Goal: Information Seeking & Learning: Learn about a topic

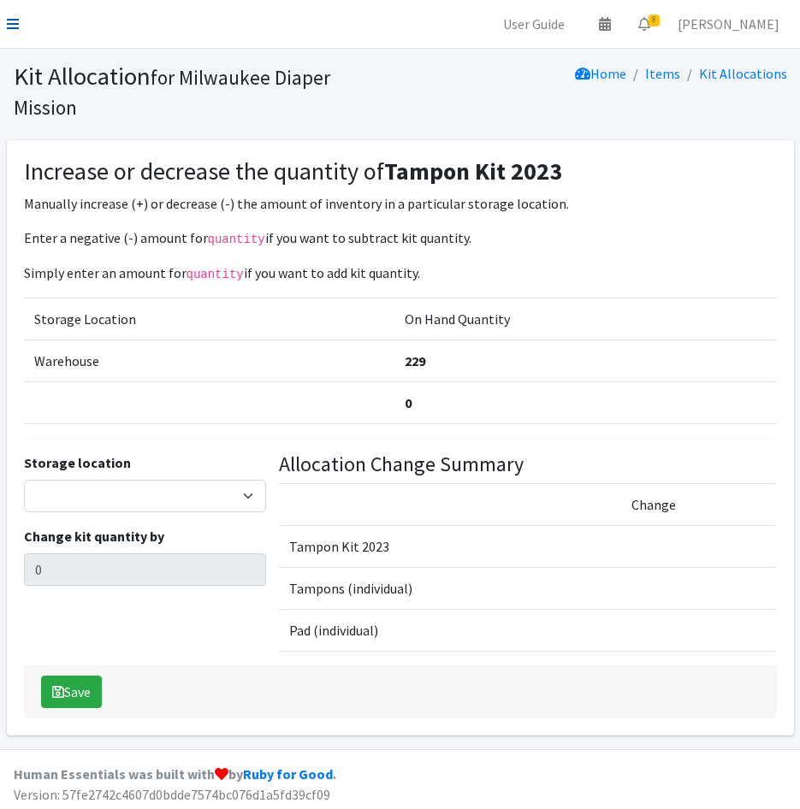
click at [8, 21] on icon at bounding box center [13, 24] width 12 height 14
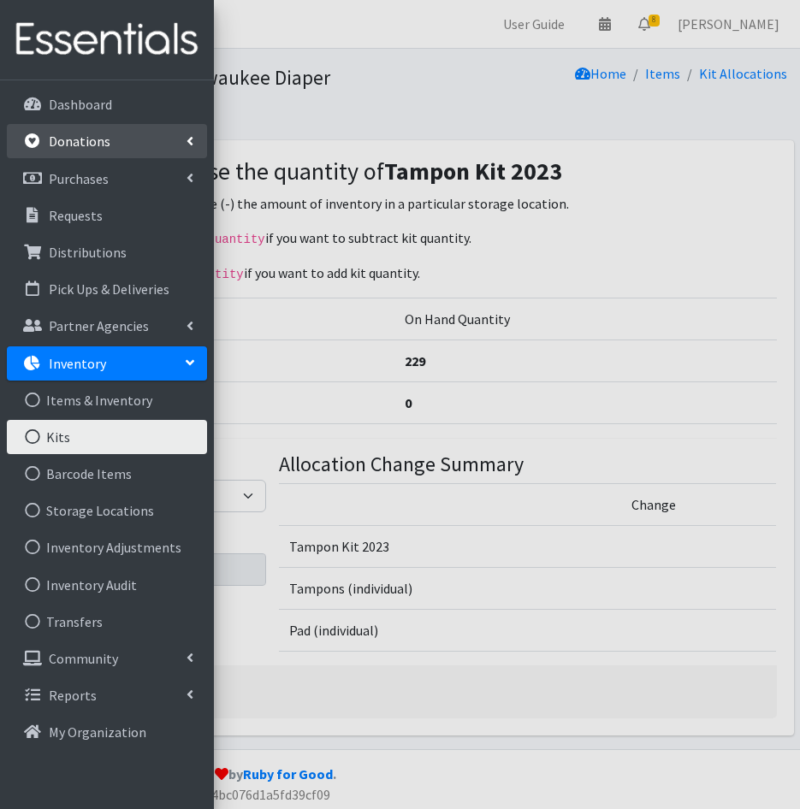
click at [68, 140] on p "Donations" at bounding box center [80, 141] width 62 height 17
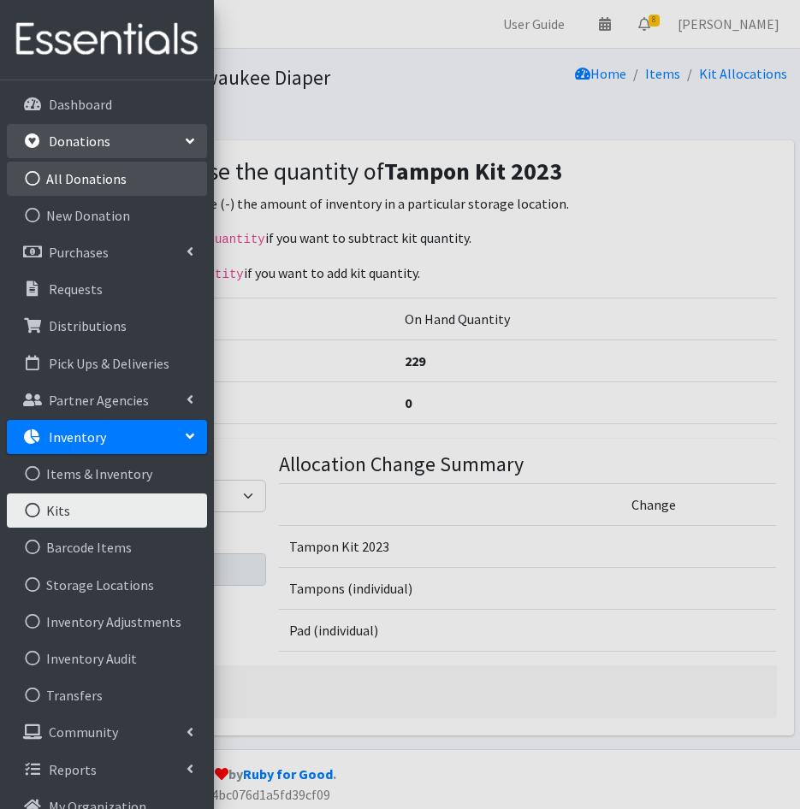
click at [86, 186] on link "All Donations" at bounding box center [107, 179] width 200 height 34
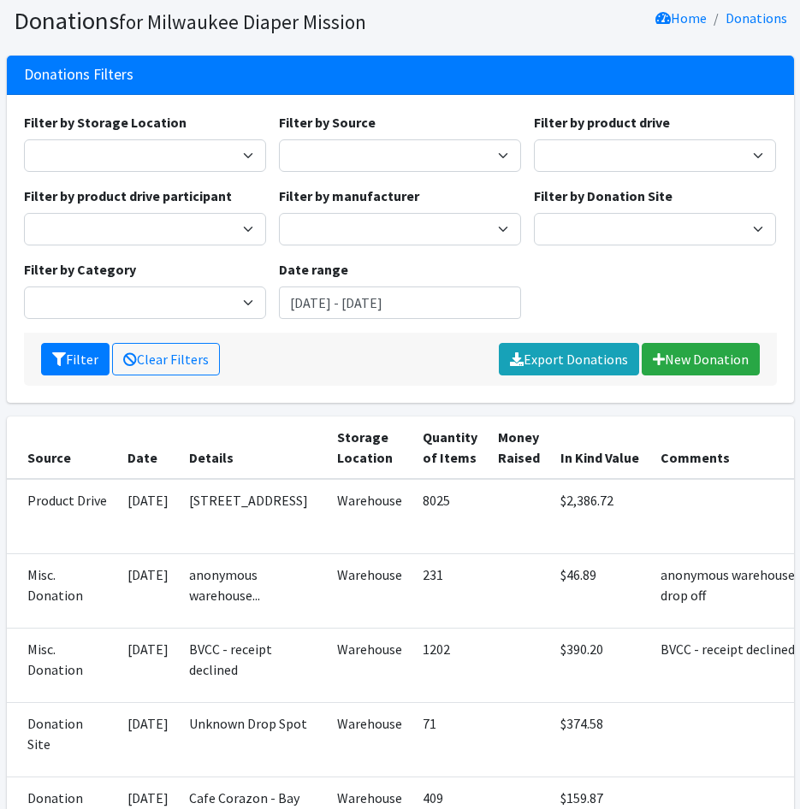
scroll to position [86, 0]
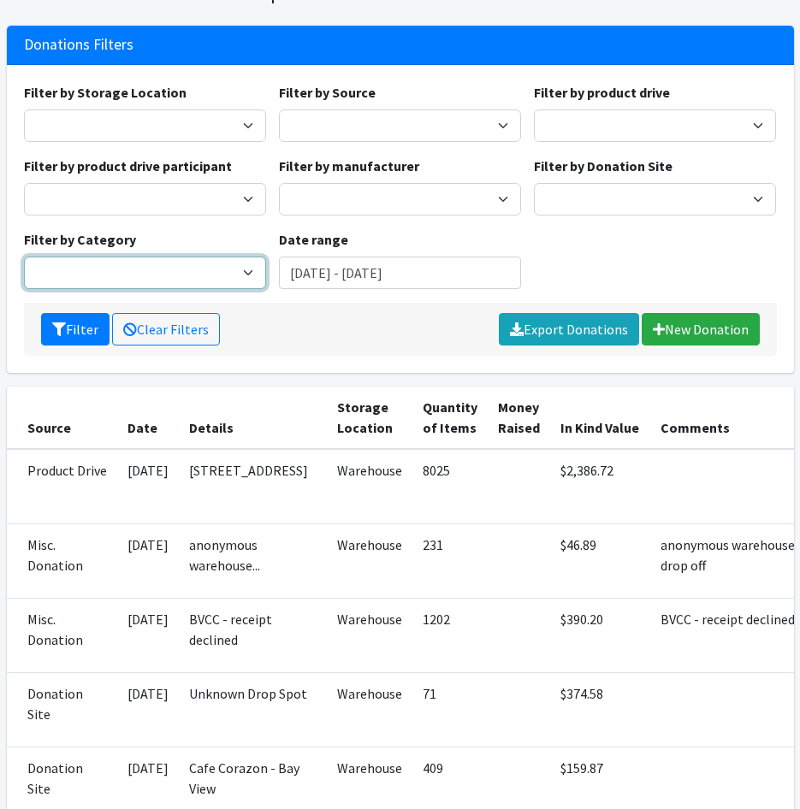
click at [154, 270] on select "Cloth Diapers Cloth Period" at bounding box center [145, 273] width 242 height 33
click at [660, 252] on div "Filter by Storage Location Warehouse Filter by Source Donation Site Manufacture…" at bounding box center [400, 192] width 766 height 221
click at [301, 276] on input "June 14, 2025 - September 14, 2025" at bounding box center [400, 273] width 242 height 33
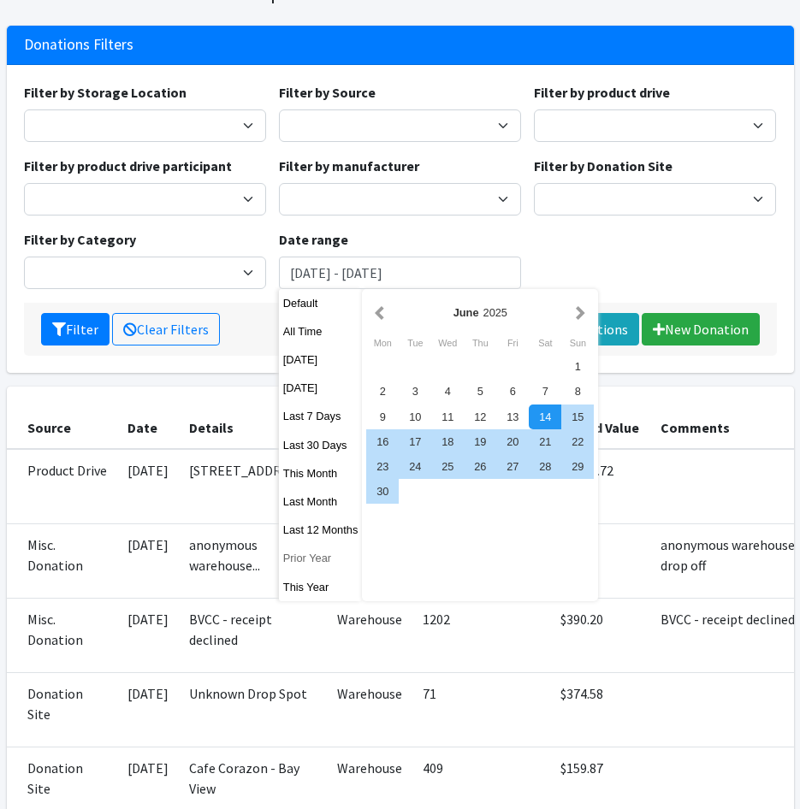
click at [299, 562] on button "Prior Year" at bounding box center [321, 558] width 84 height 25
type input "January 1, 2024 - December 31, 2024"
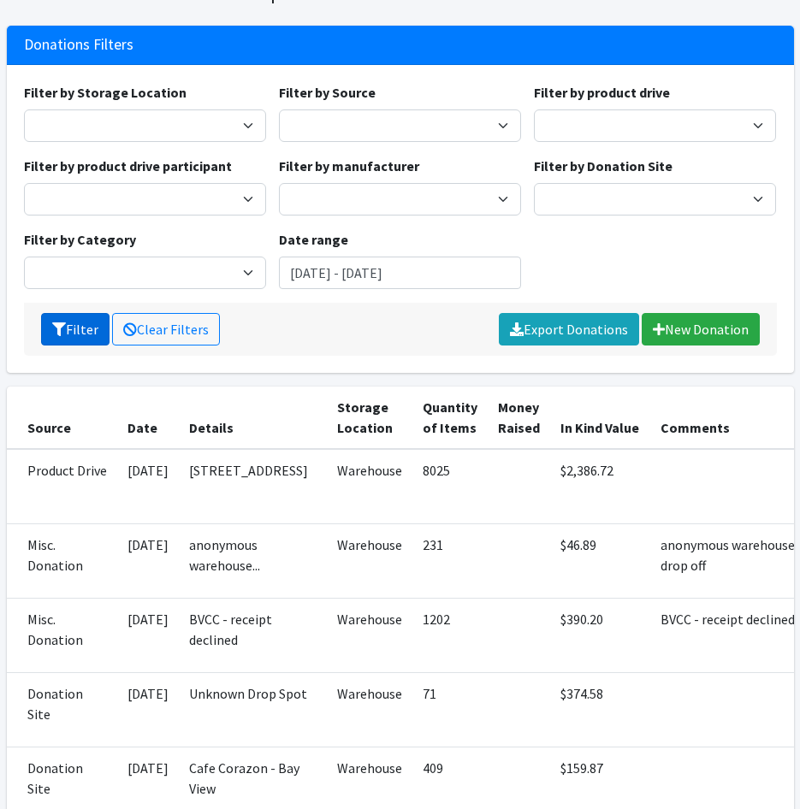
click at [74, 332] on button "Filter" at bounding box center [75, 329] width 68 height 33
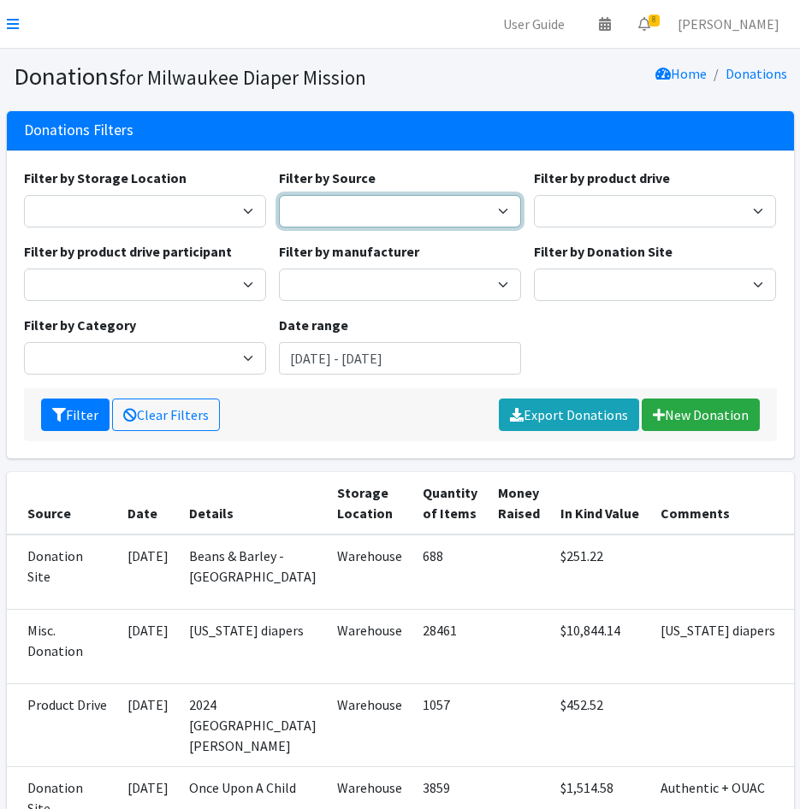
click at [473, 207] on select "Donation Site Manufacturer Misc. Donation Product Drive" at bounding box center [400, 211] width 242 height 33
drag, startPoint x: 473, startPoint y: 207, endPoint x: 439, endPoint y: 207, distance: 34.2
click at [469, 207] on select "Donation Site Manufacturer Misc. Donation Product Drive" at bounding box center [400, 211] width 242 height 33
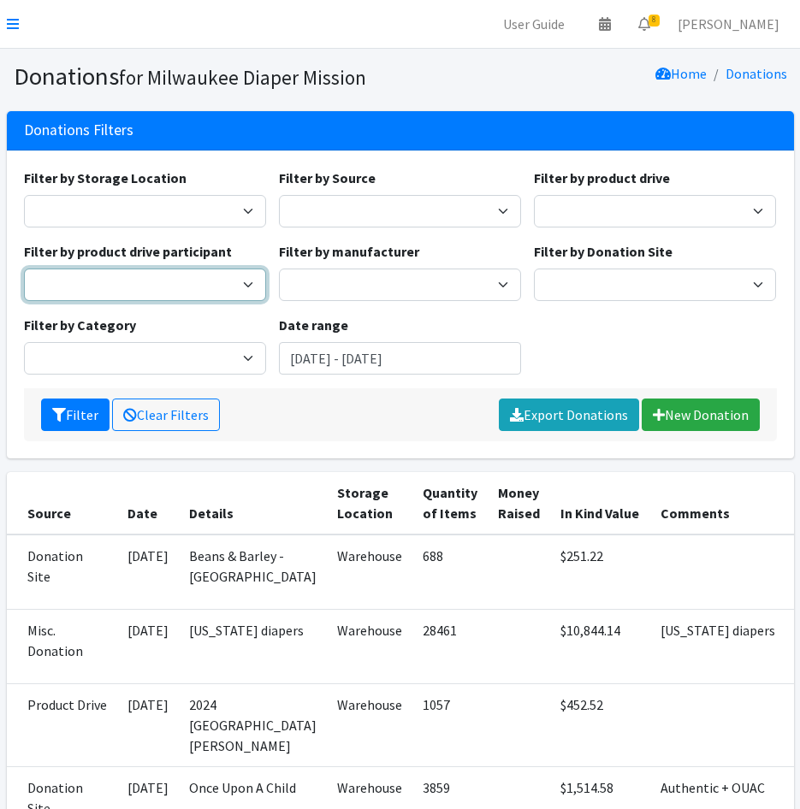
click at [209, 278] on select "Aemilian Daycare GE Healthcare Cedar Grove Elementary Team Rubicon JCC American…" at bounding box center [145, 285] width 242 height 33
drag, startPoint x: 209, startPoint y: 278, endPoint x: 204, endPoint y: 266, distance: 13.0
click at [208, 276] on select "Aemilian Daycare GE Healthcare Cedar Grove Elementary Team Rubicon JCC American…" at bounding box center [145, 285] width 242 height 33
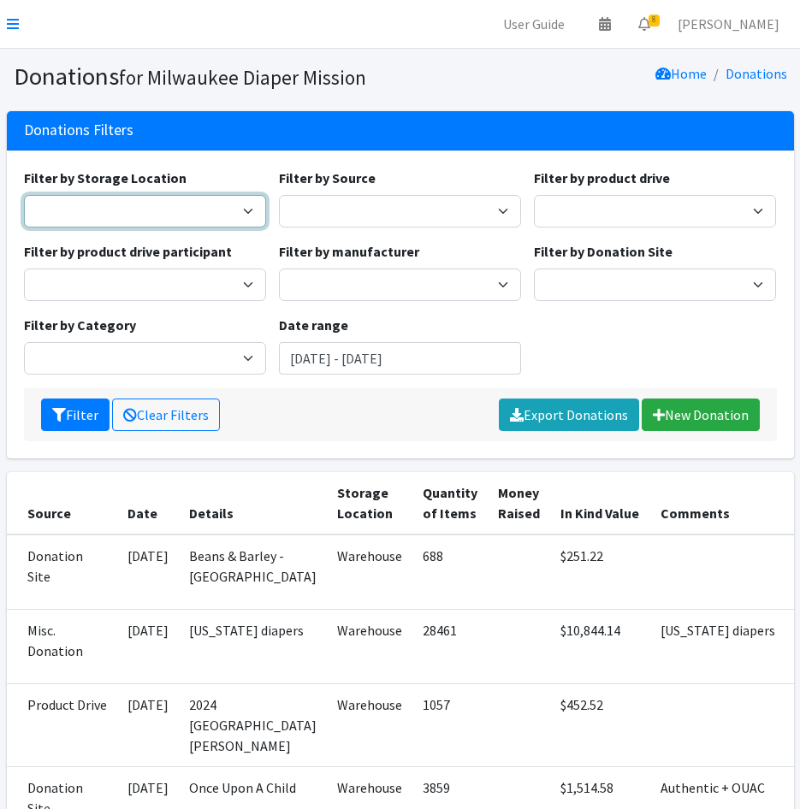
click at [182, 195] on select "Warehouse" at bounding box center [145, 211] width 242 height 33
drag, startPoint x: 182, startPoint y: 195, endPoint x: 327, endPoint y: 195, distance: 144.5
click at [182, 195] on select "Warehouse" at bounding box center [145, 211] width 242 height 33
click at [578, 346] on div "Filter by Storage Location Warehouse Filter by Source Donation Site Manufacture…" at bounding box center [400, 278] width 766 height 221
click at [5, 26] on nav "User Guide 0 Pick-ups remaining this week View Calendar 8 8 Requests 0 Partner …" at bounding box center [400, 24] width 800 height 49
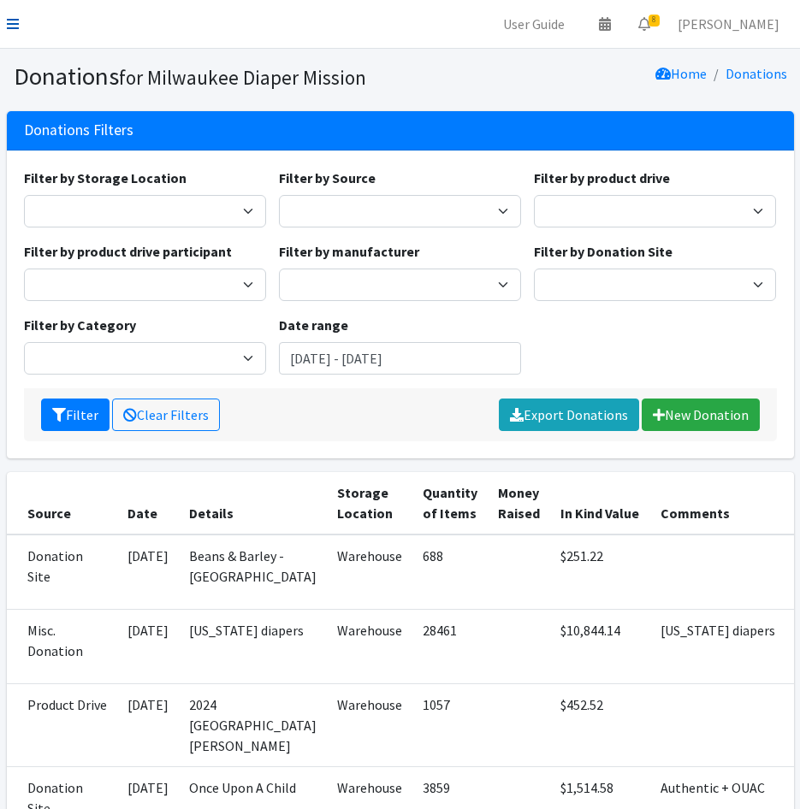
click at [10, 23] on icon at bounding box center [13, 24] width 12 height 14
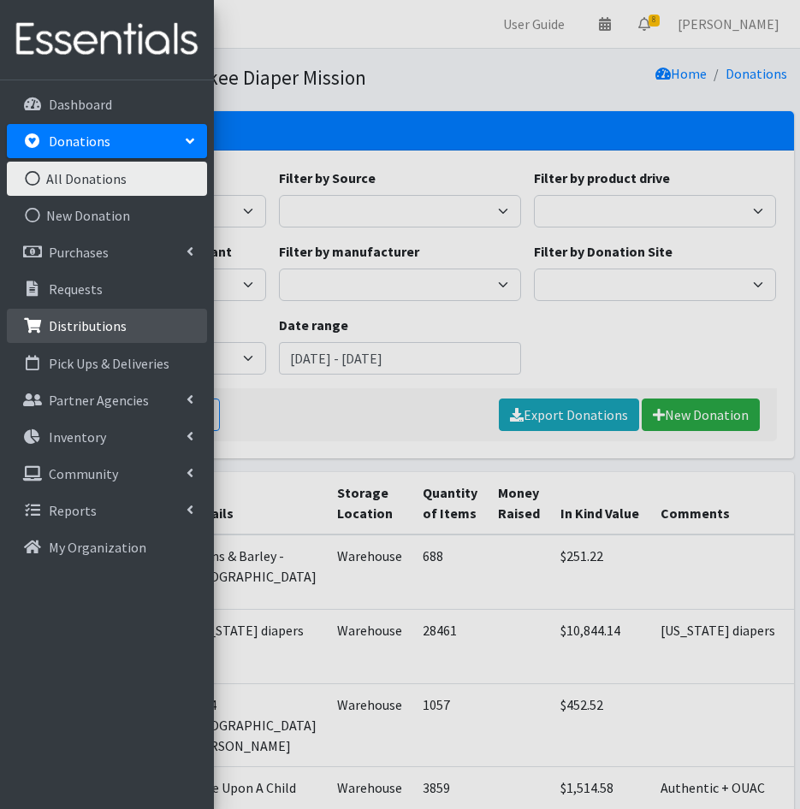
click at [91, 311] on link "Distributions" at bounding box center [107, 326] width 200 height 34
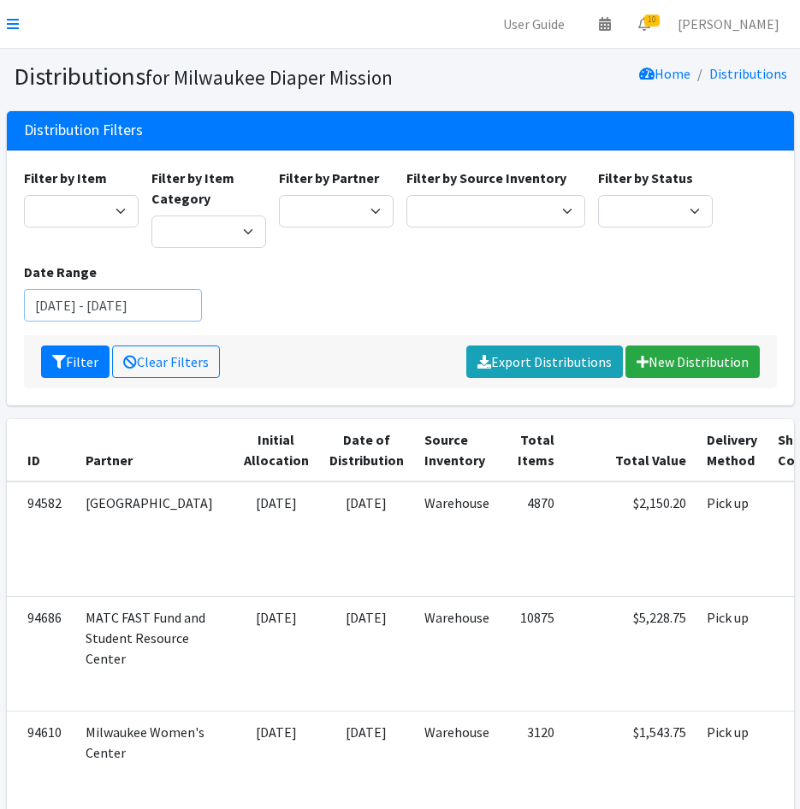
click at [147, 313] on input "June 14, 2025 - September 14, 2025" at bounding box center [113, 305] width 179 height 33
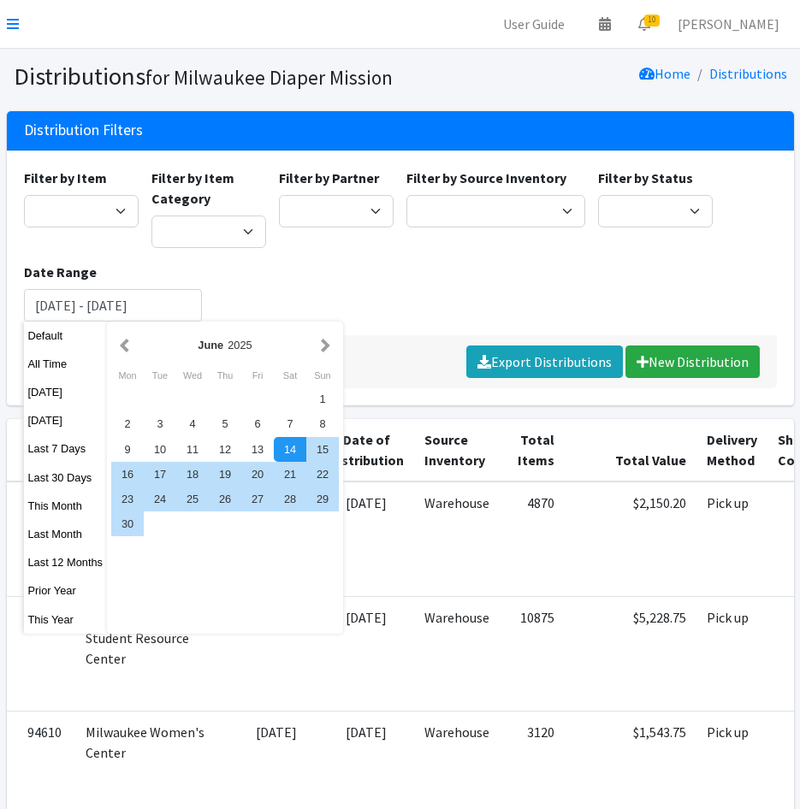
click at [134, 347] on div "June 2025" at bounding box center [224, 345] width 183 height 16
click at [112, 346] on div "June 2025" at bounding box center [225, 345] width 228 height 38
click at [119, 341] on button "button" at bounding box center [124, 344] width 18 height 21
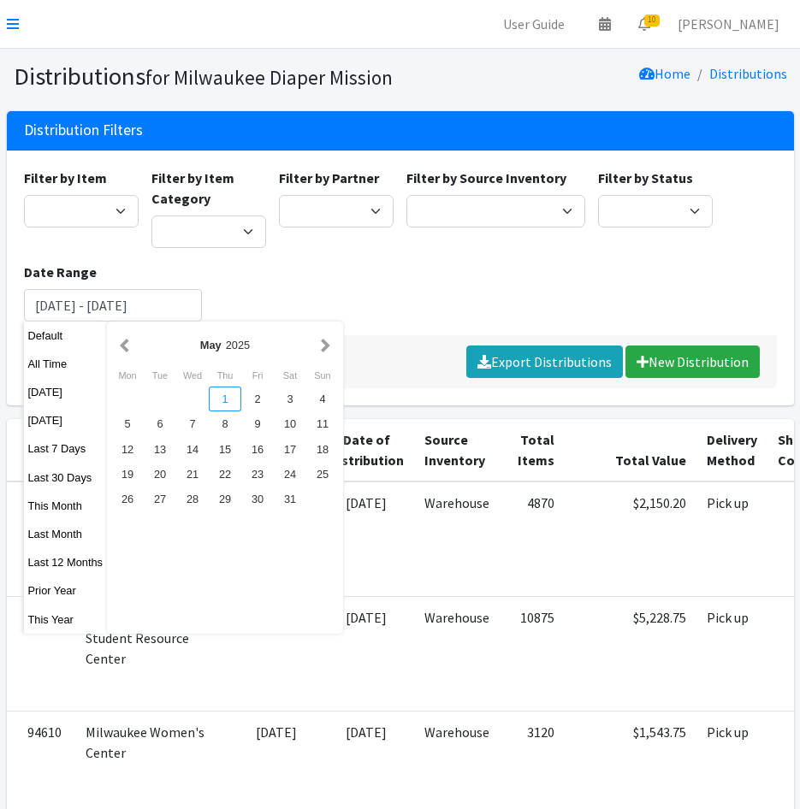
click at [230, 398] on div "1" at bounding box center [225, 399] width 33 height 25
click at [331, 344] on button "button" at bounding box center [325, 344] width 18 height 21
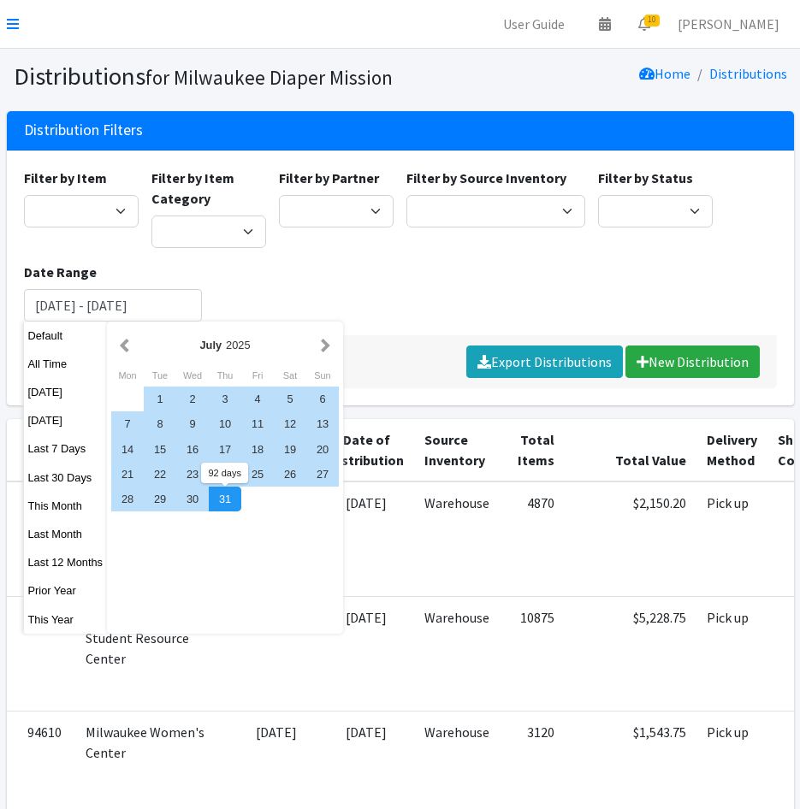
click at [224, 496] on div "31" at bounding box center [225, 499] width 33 height 25
type input "May 1, 2025 - July 31, 2025"
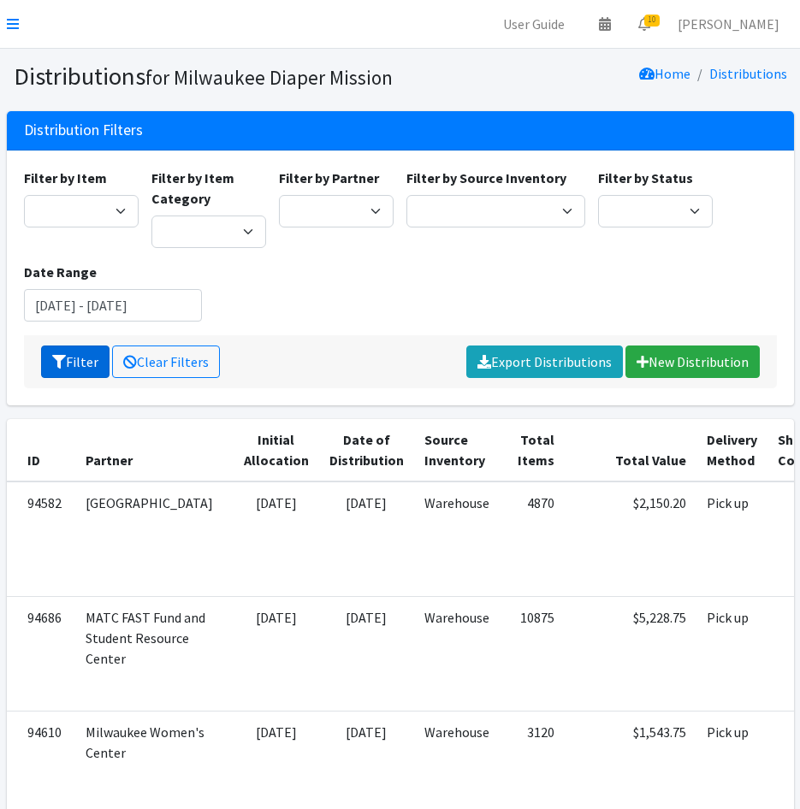
click at [73, 372] on button "Filter" at bounding box center [75, 362] width 68 height 33
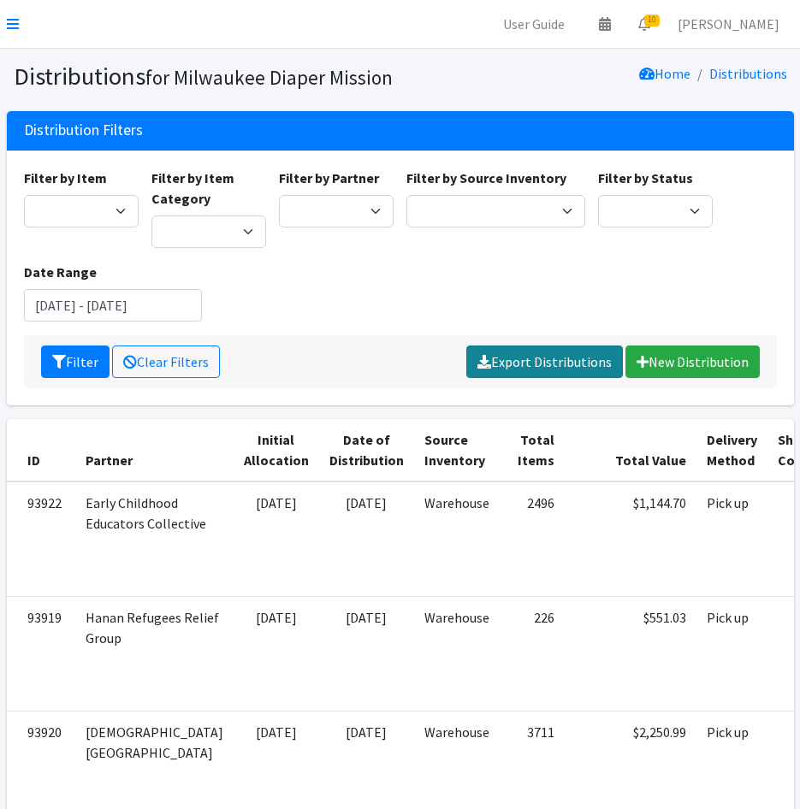
click at [534, 358] on link "Export Distributions" at bounding box center [544, 362] width 157 height 33
click at [13, 23] on icon at bounding box center [13, 24] width 12 height 14
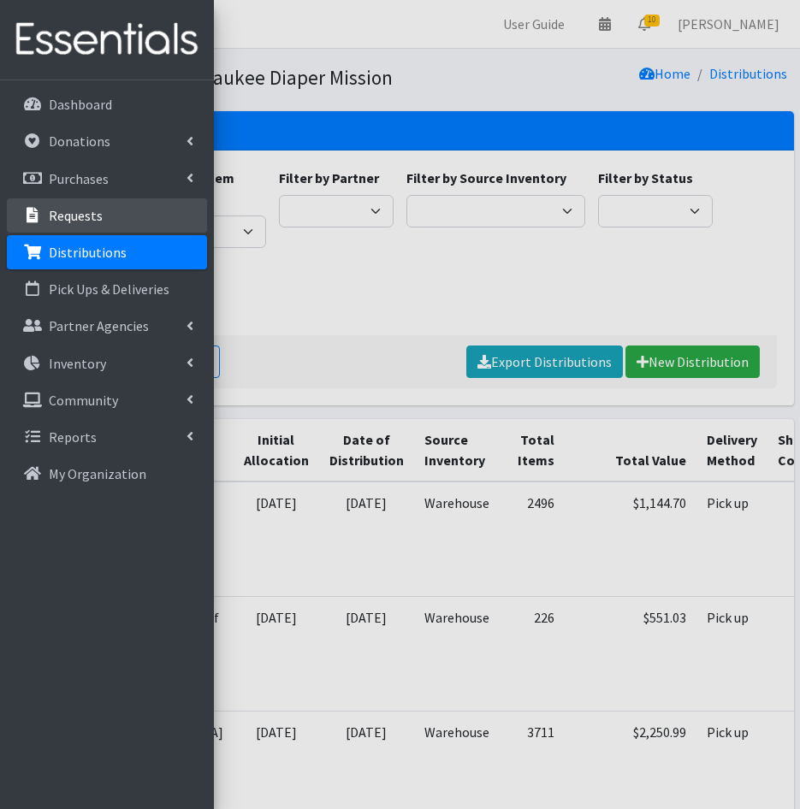
click at [59, 203] on link "Requests" at bounding box center [107, 215] width 200 height 34
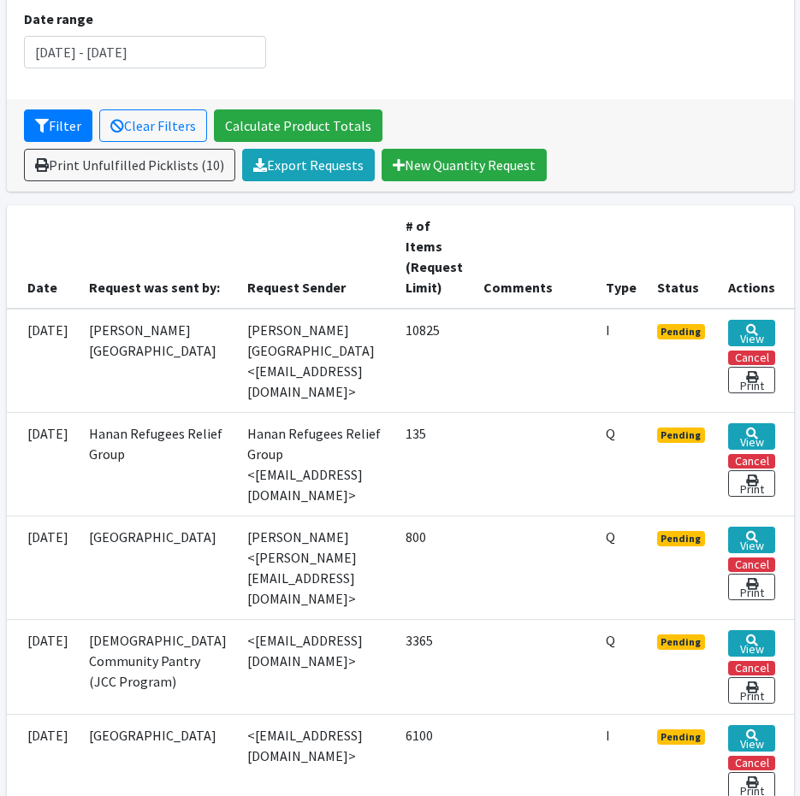
scroll to position [257, 0]
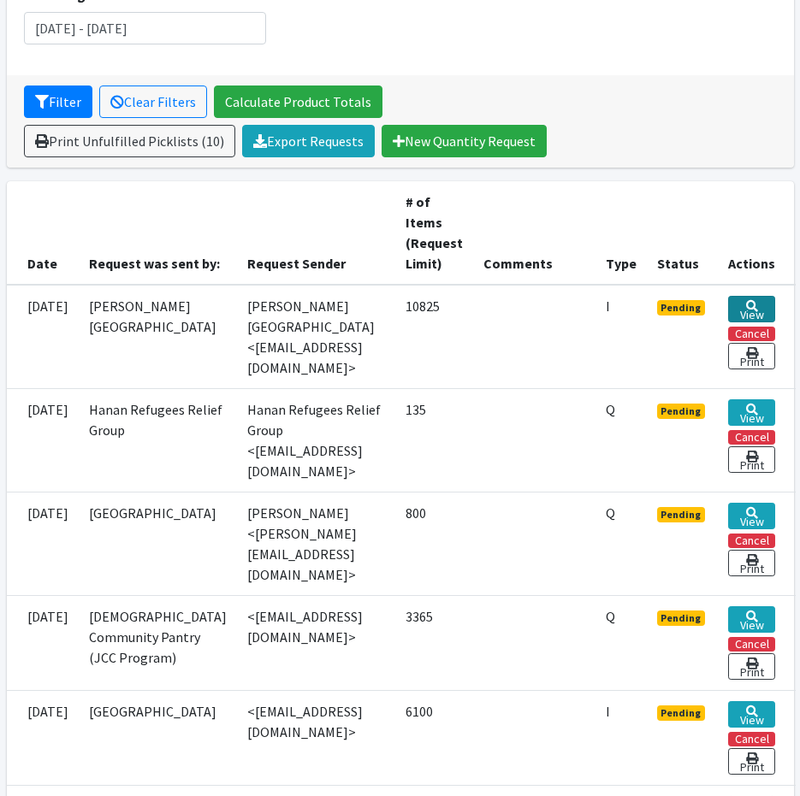
click at [773, 305] on link "View" at bounding box center [751, 309] width 47 height 27
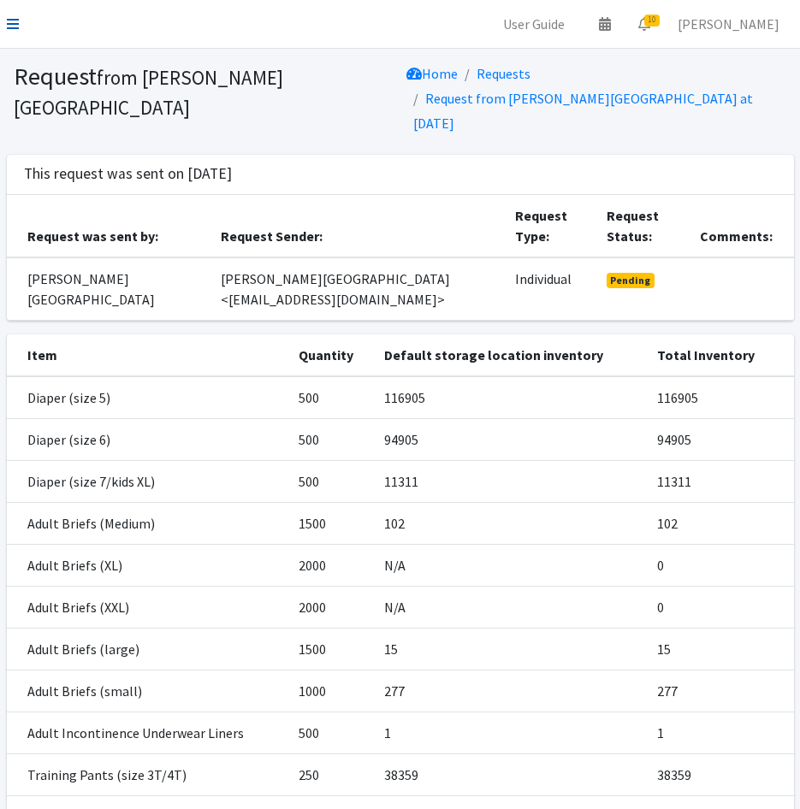
click at [15, 29] on icon at bounding box center [13, 24] width 12 height 14
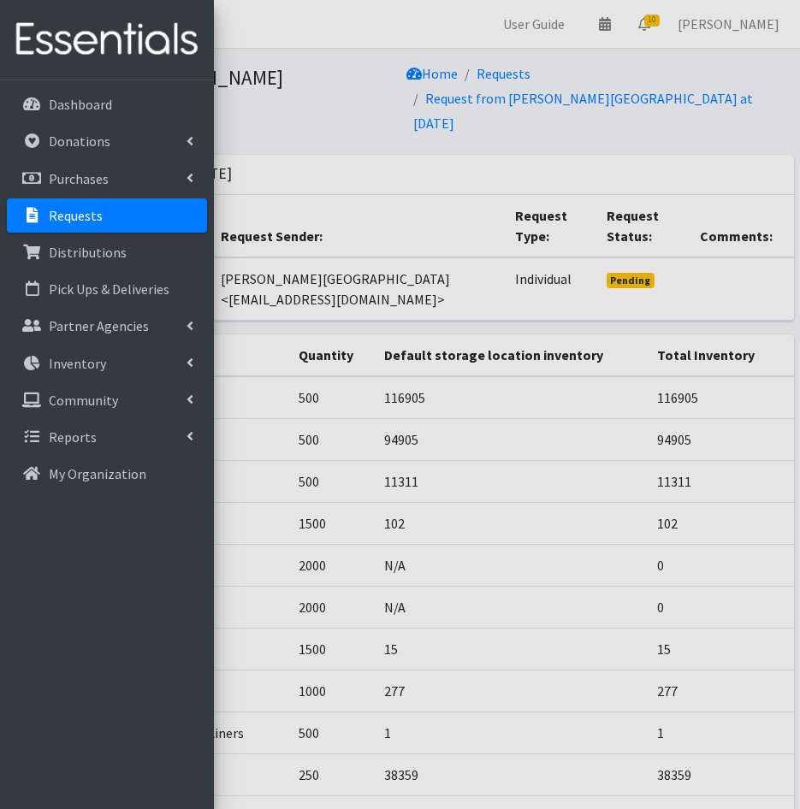
click at [80, 212] on p "Requests" at bounding box center [76, 215] width 54 height 17
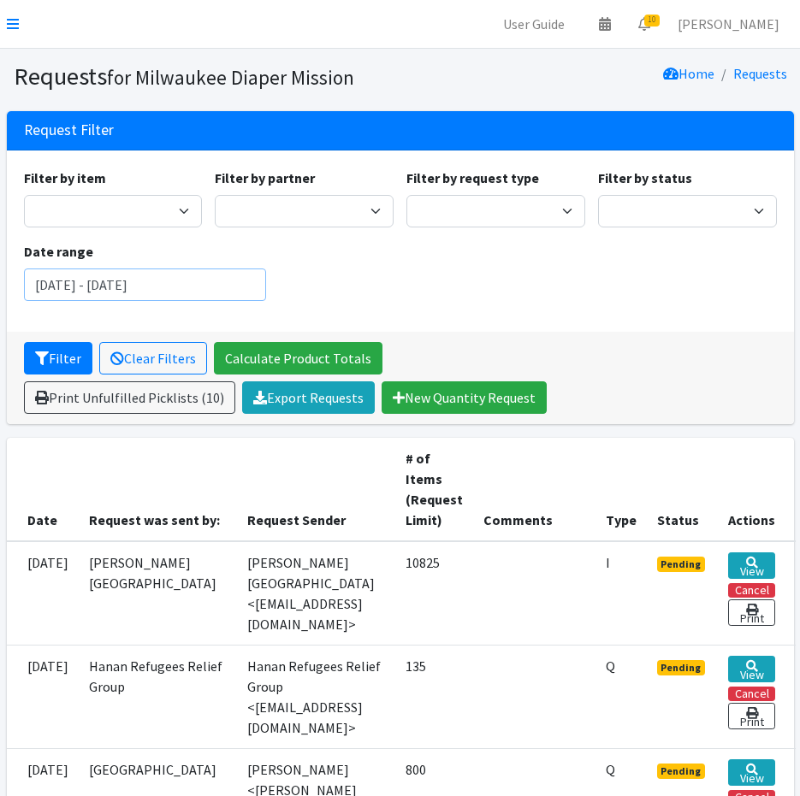
click at [142, 291] on input "[DATE] - [DATE]" at bounding box center [145, 285] width 242 height 33
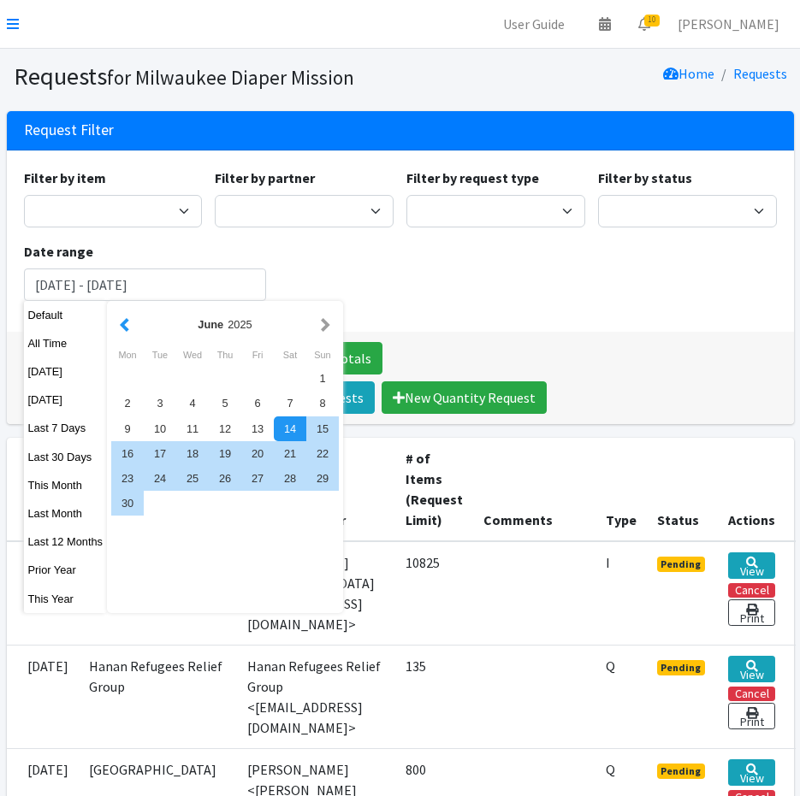
click at [126, 325] on button "button" at bounding box center [124, 324] width 18 height 21
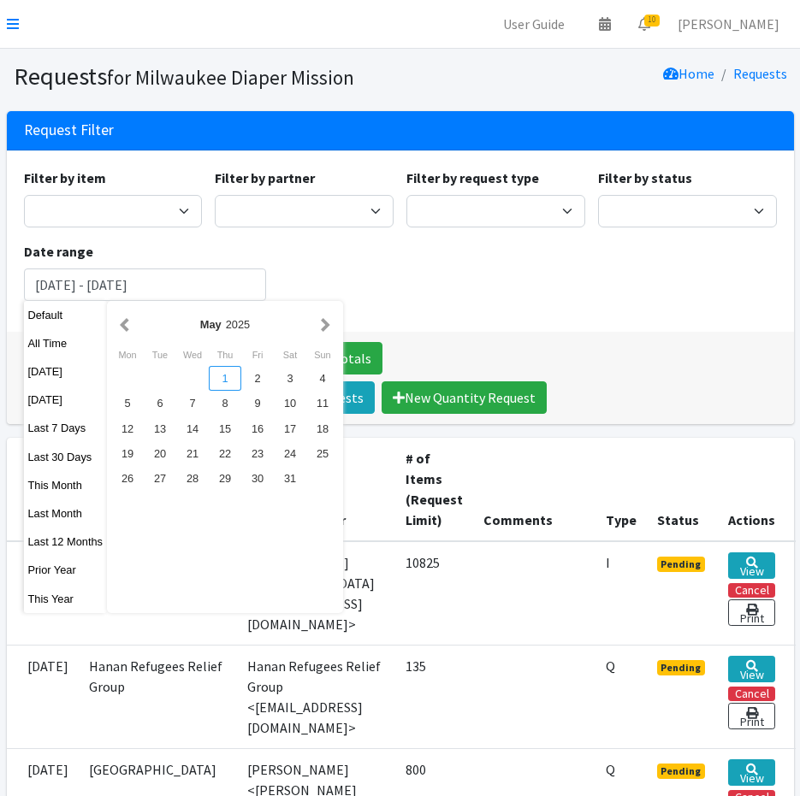
click at [228, 379] on div "1" at bounding box center [225, 378] width 33 height 25
click at [322, 326] on button "button" at bounding box center [325, 324] width 18 height 21
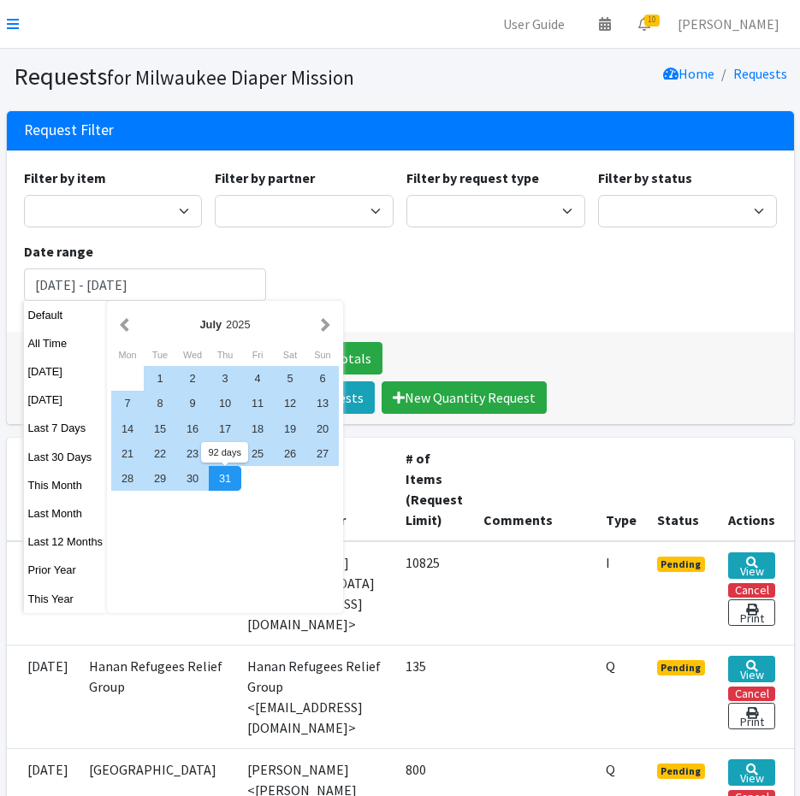
click at [211, 477] on div "31" at bounding box center [225, 478] width 33 height 25
type input "[DATE] - [DATE]"
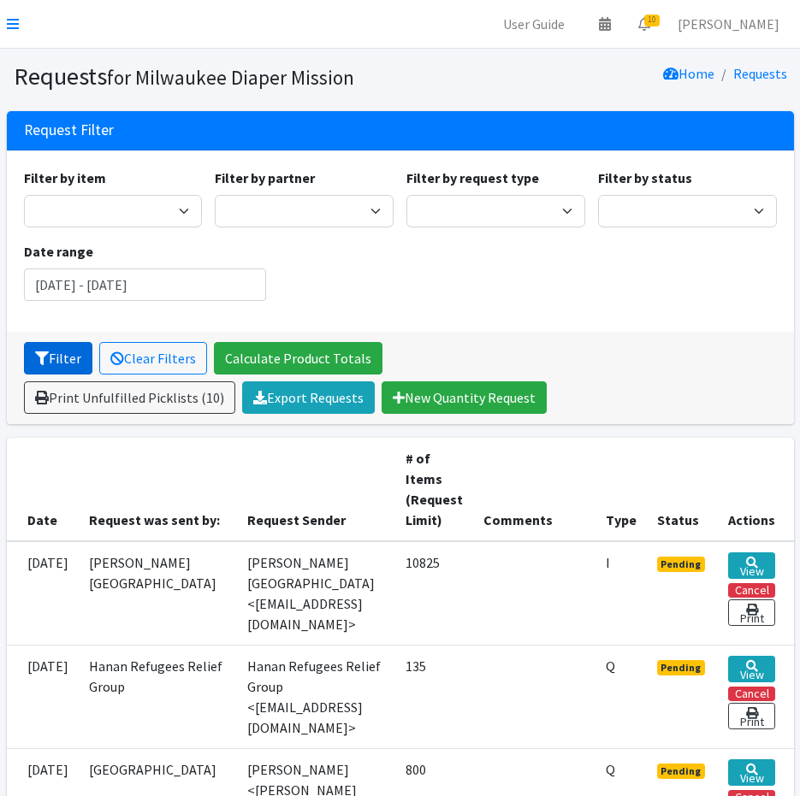
click at [46, 354] on icon "submit" at bounding box center [42, 359] width 14 height 14
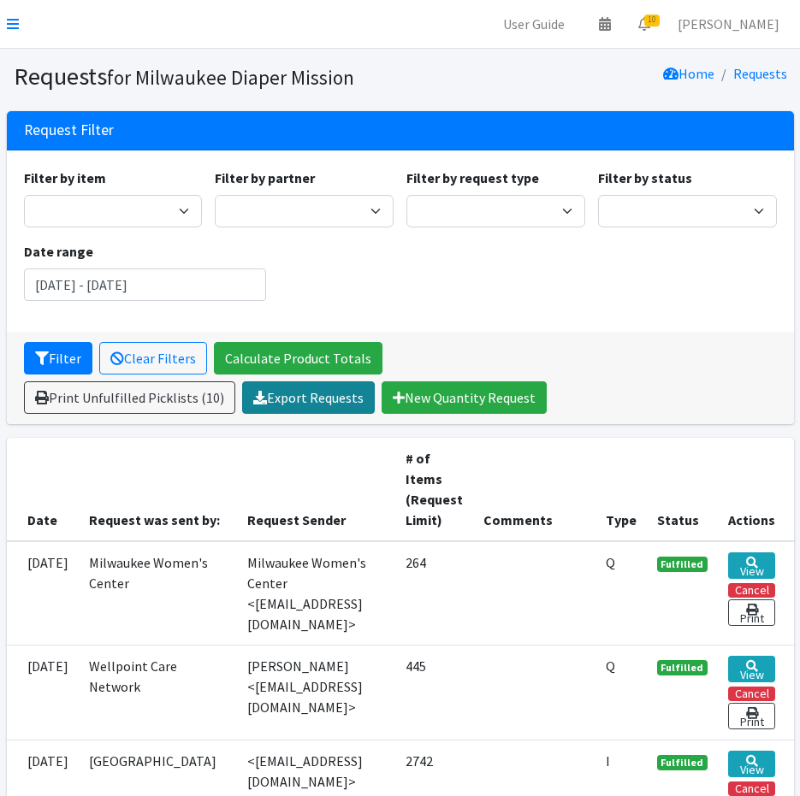
click at [272, 403] on link "Export Requests" at bounding box center [308, 397] width 133 height 33
click at [500, 263] on div "Filter by item Adult Briefs (large) Adult Briefs (Medium) Adult Briefs (small) …" at bounding box center [400, 241] width 766 height 147
click at [15, 22] on icon at bounding box center [13, 24] width 12 height 14
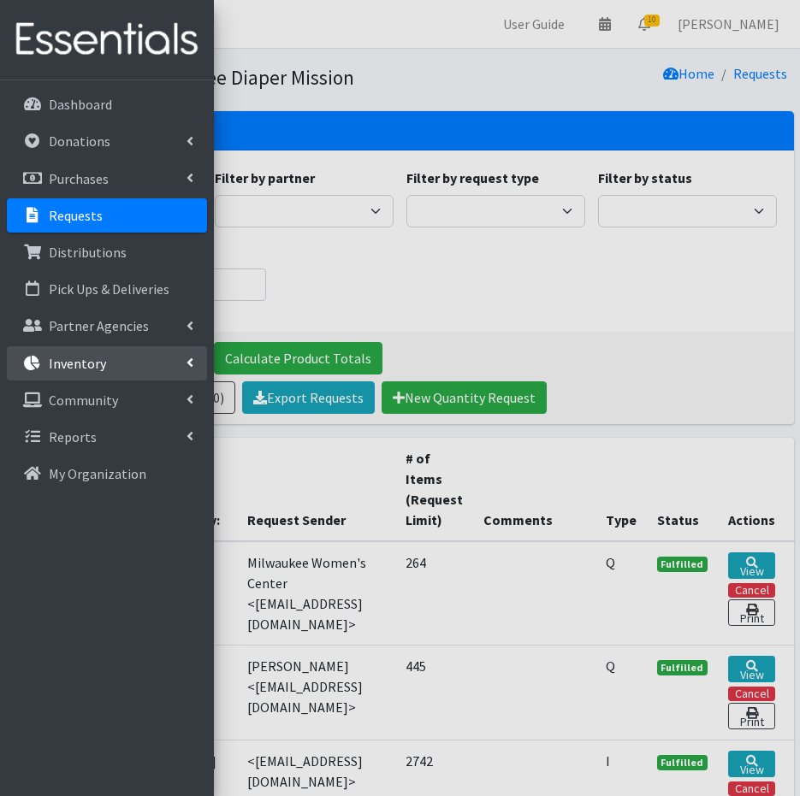
click at [116, 368] on link "Inventory" at bounding box center [107, 363] width 200 height 34
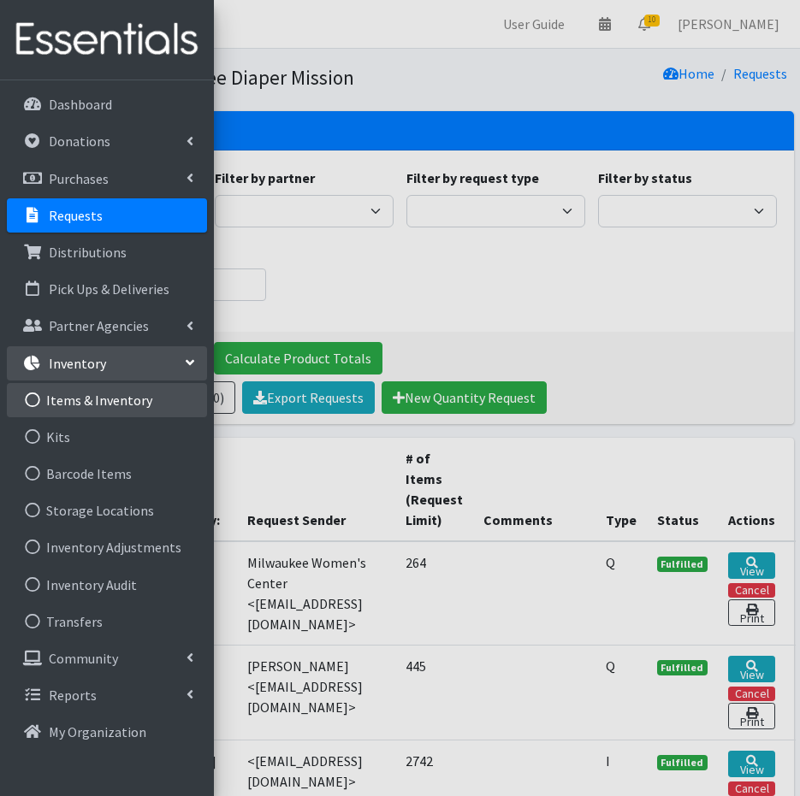
click at [117, 405] on link "Items & Inventory" at bounding box center [107, 400] width 200 height 34
click at [473, 231] on div at bounding box center [400, 398] width 800 height 796
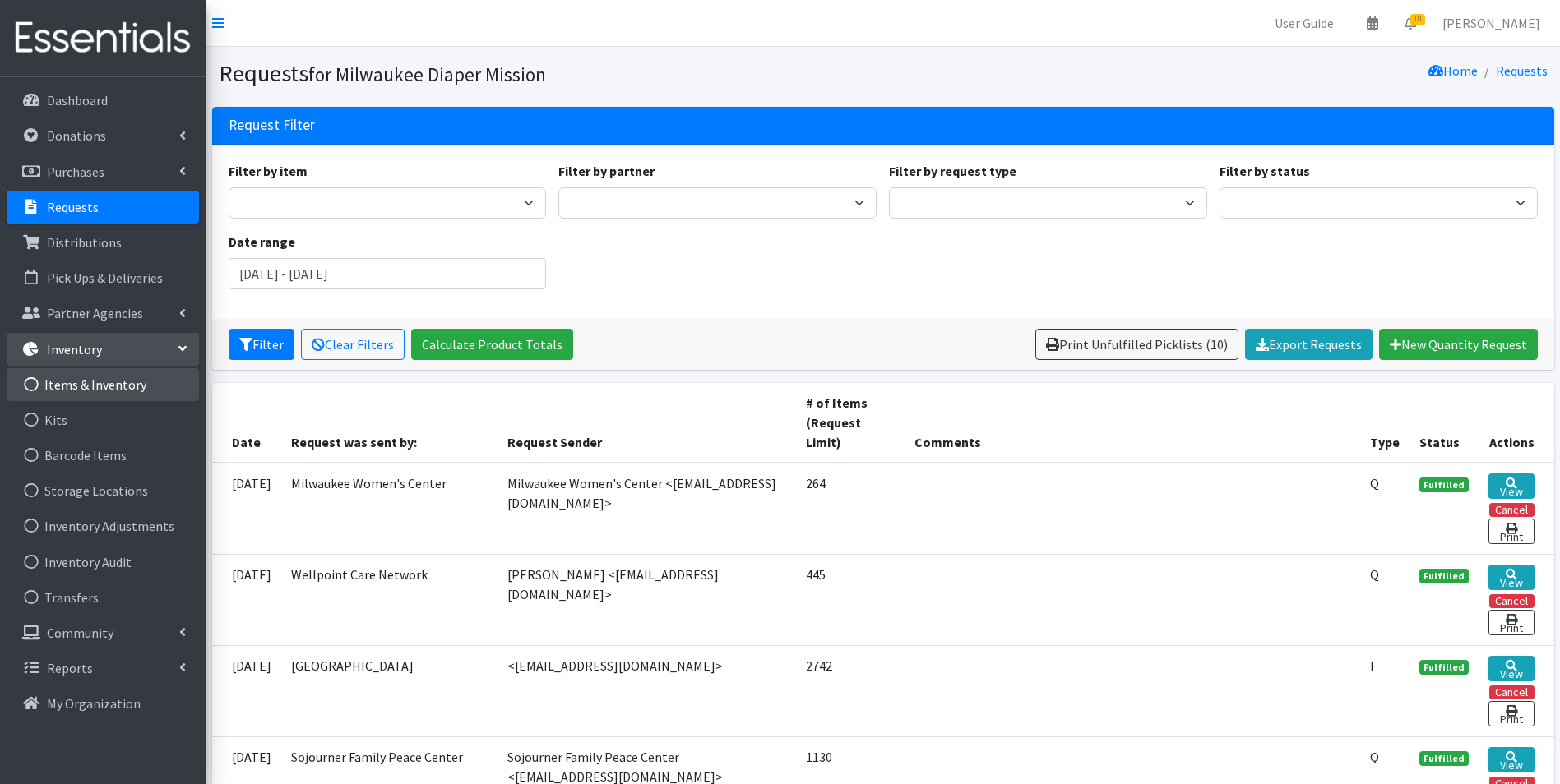
click at [96, 378] on link "Items & Inventory" at bounding box center [103, 384] width 192 height 33
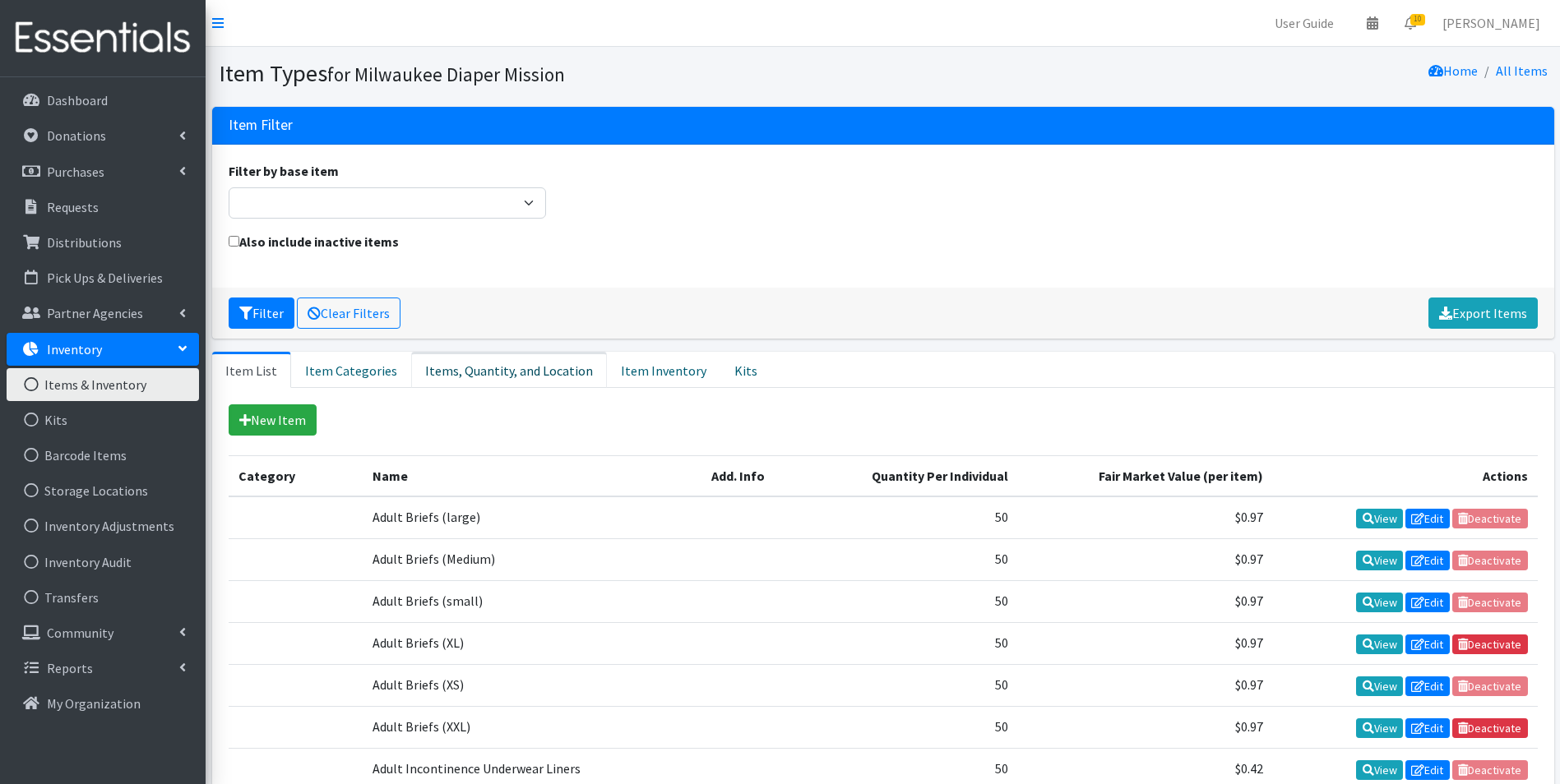
click at [441, 374] on link "Items, Quantity, and Location" at bounding box center [509, 370] width 196 height 37
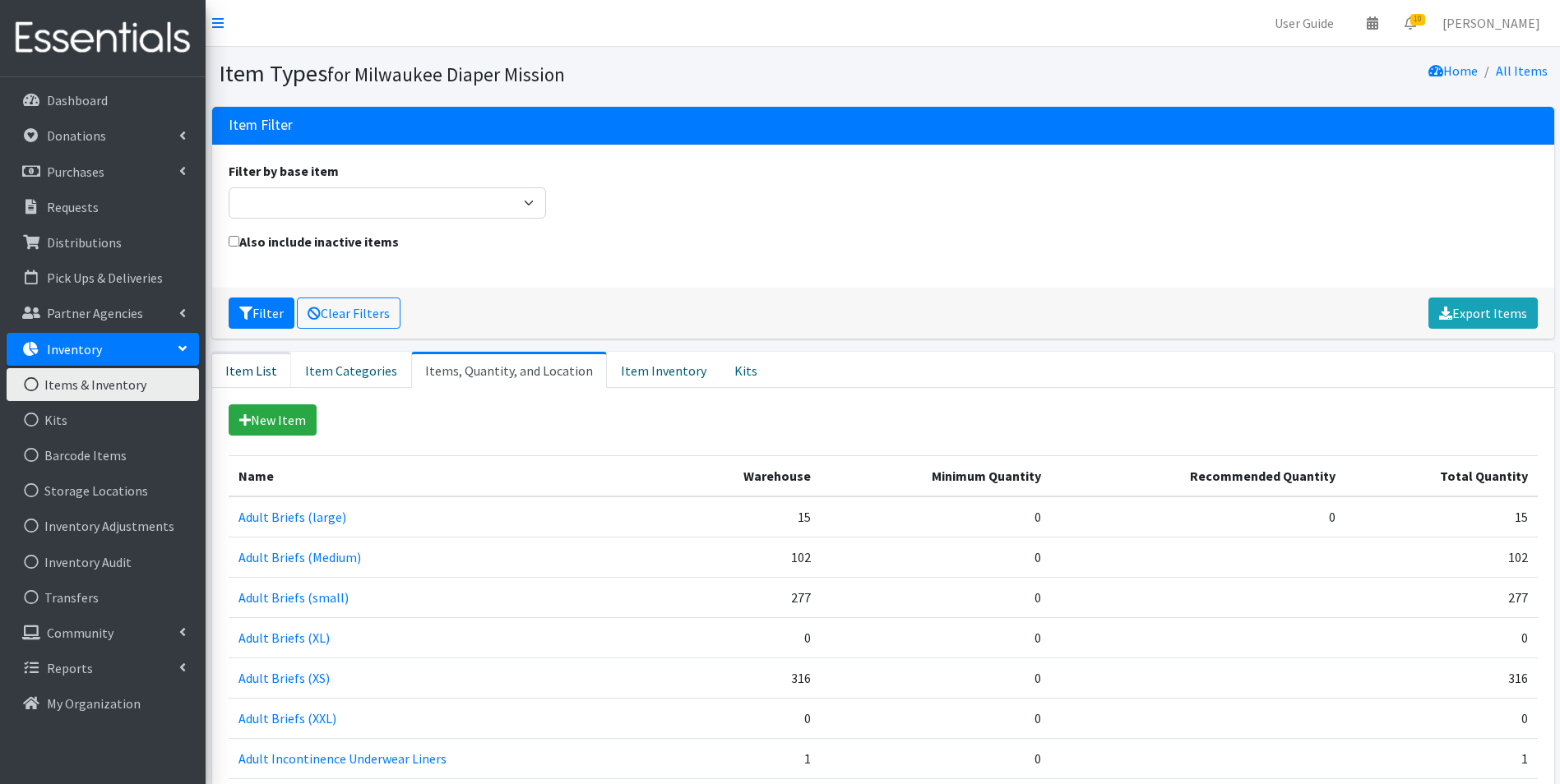
click at [254, 370] on link "Item List" at bounding box center [252, 370] width 79 height 37
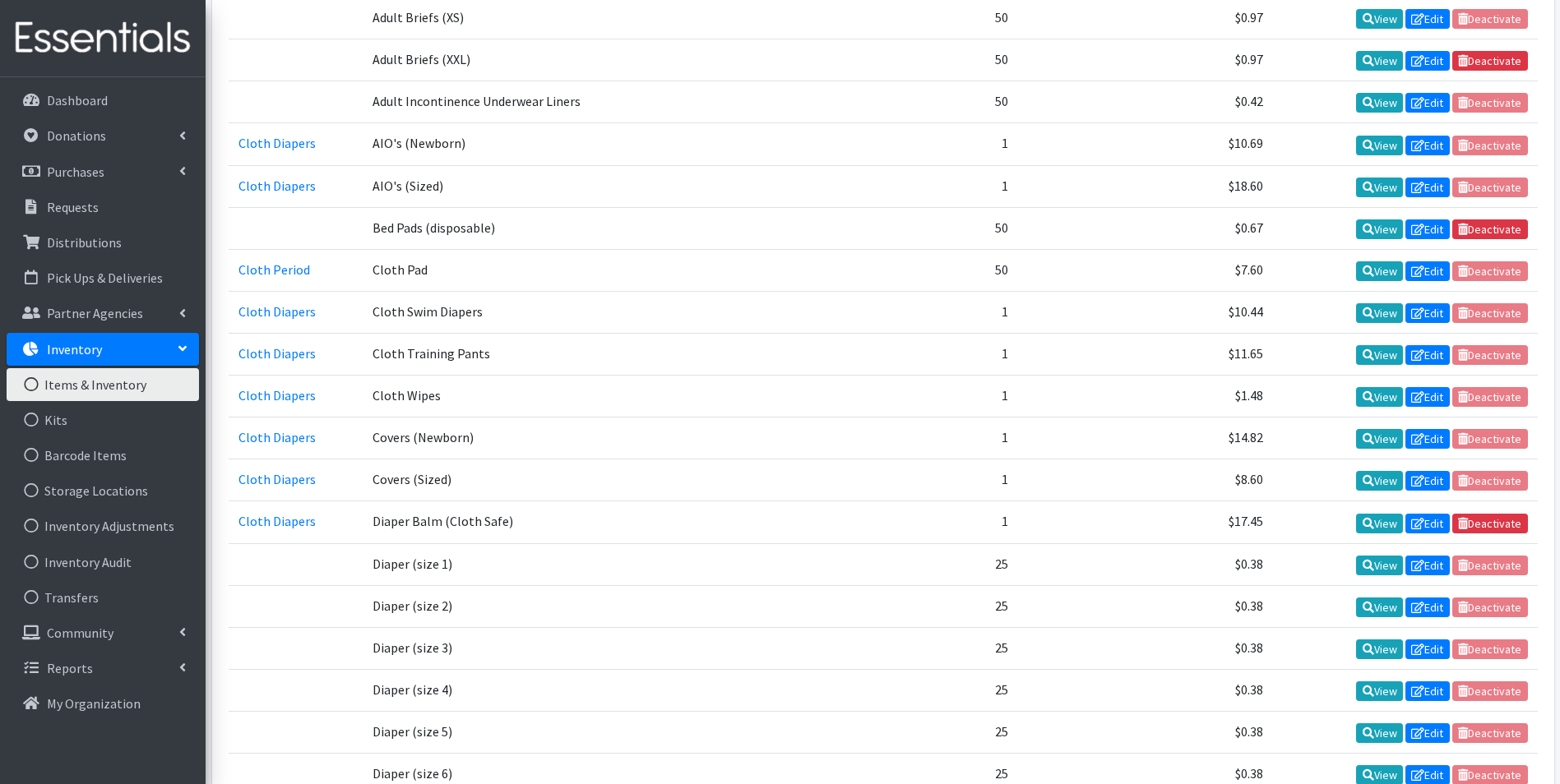
scroll to position [904, 0]
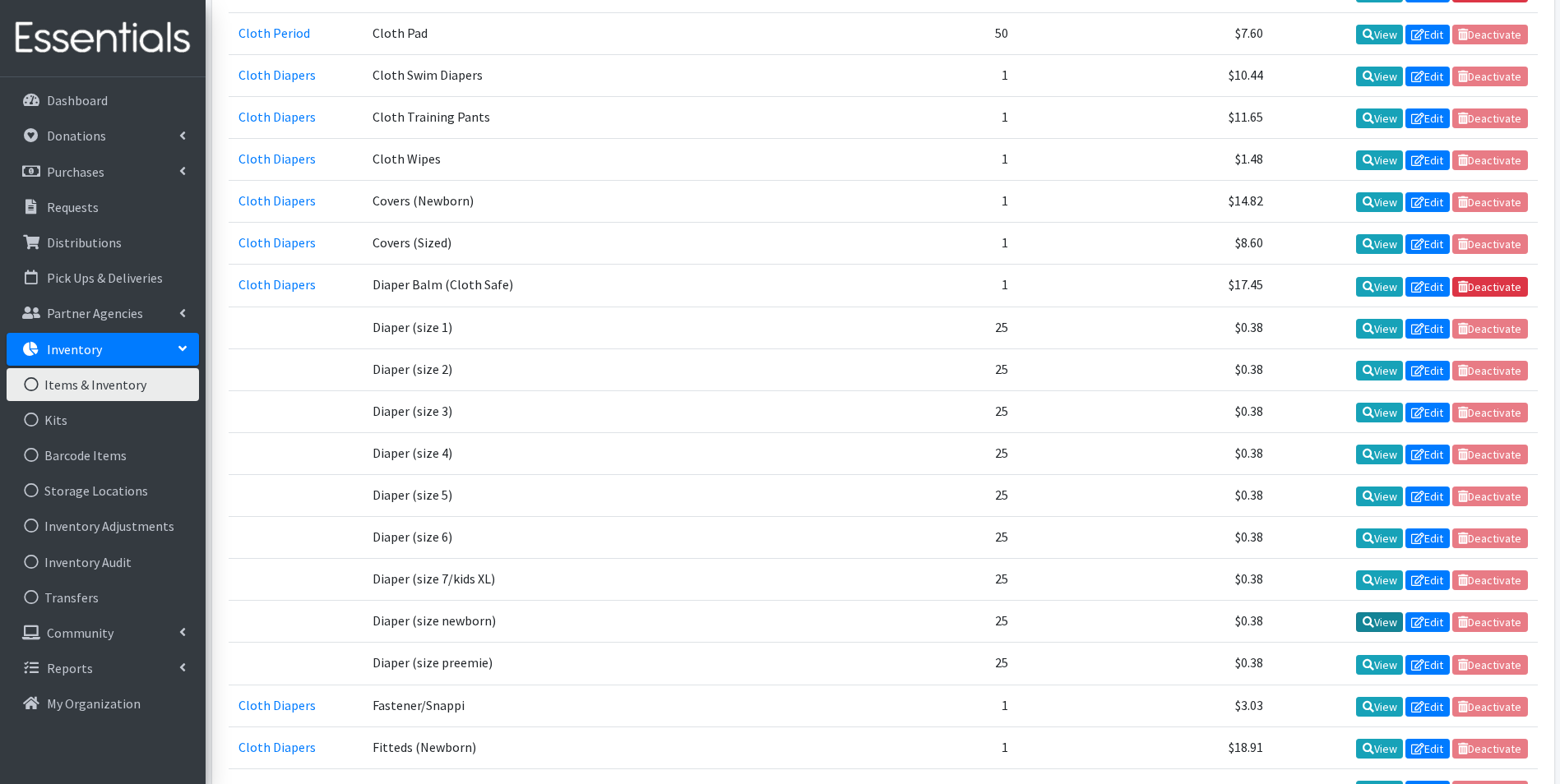
click at [1382, 626] on link "View" at bounding box center [1378, 622] width 47 height 20
click at [1373, 666] on link "View" at bounding box center [1378, 665] width 47 height 20
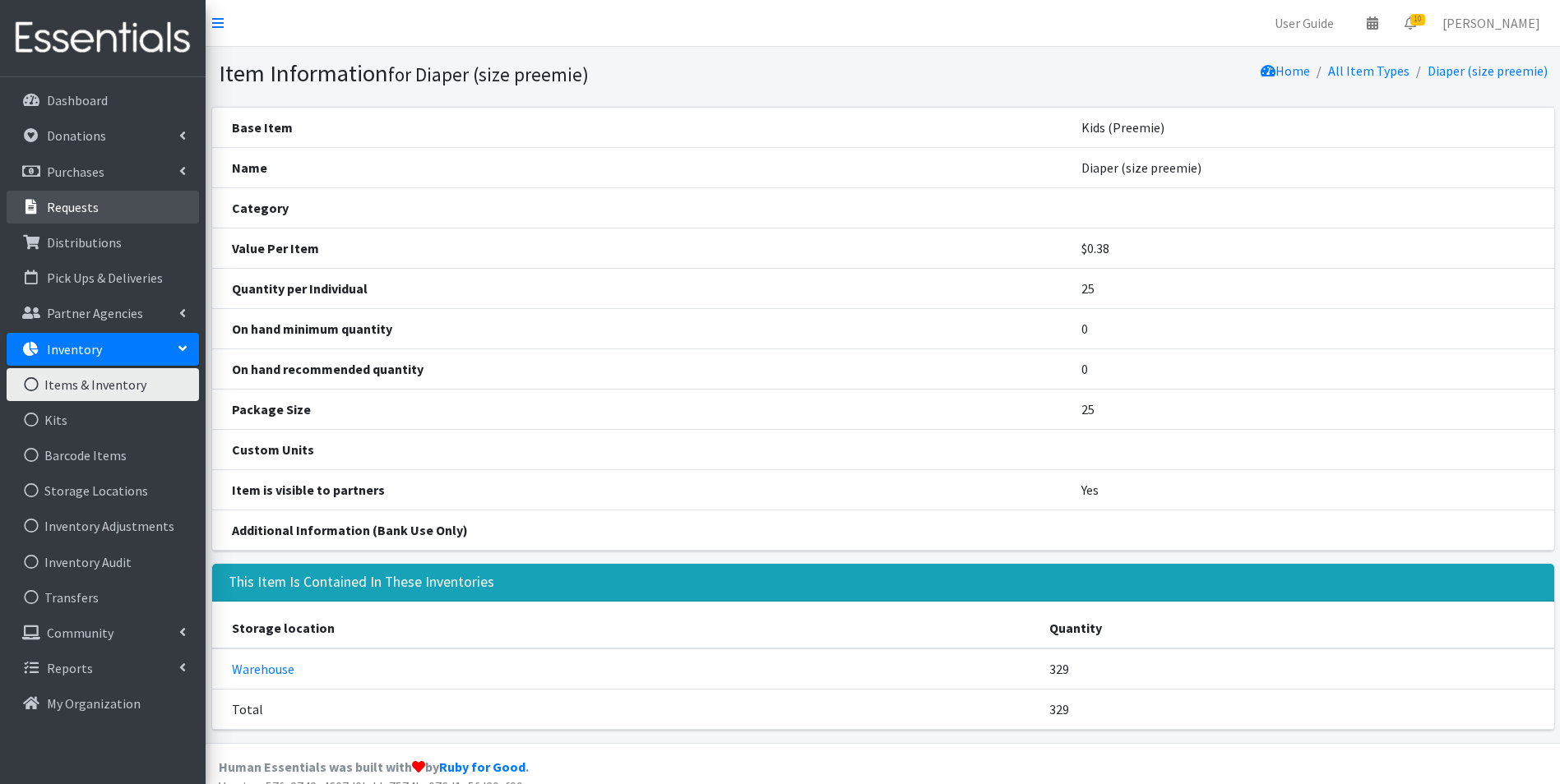
click at [72, 202] on p "Requests" at bounding box center [73, 207] width 52 height 16
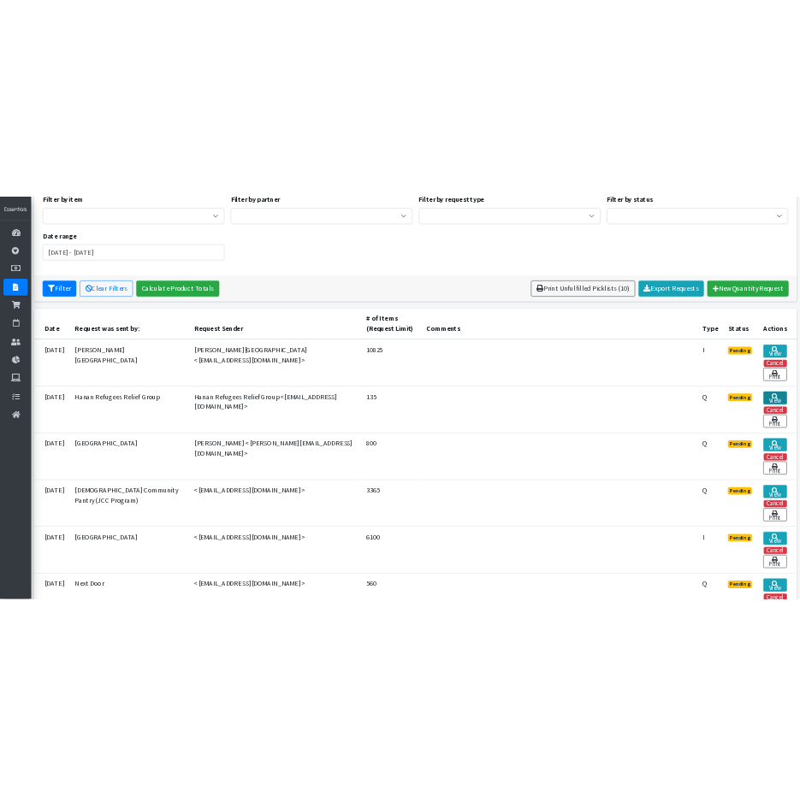
scroll to position [200, 0]
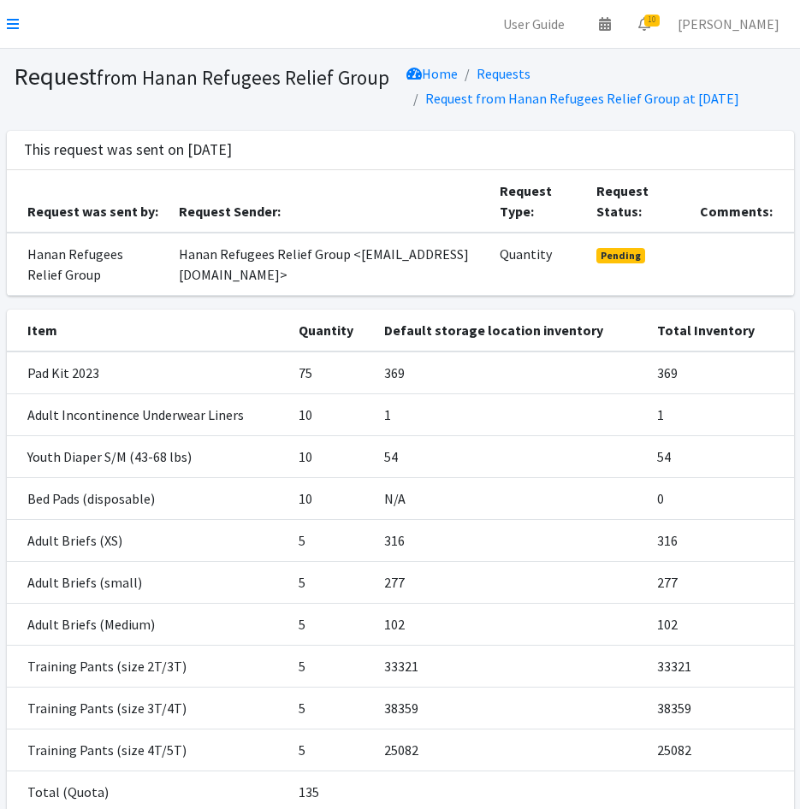
click at [3, 12] on nav "User Guide 0 Pick-ups remaining this week View Calendar 10 10 Requests 0 Partne…" at bounding box center [400, 24] width 800 height 49
click at [9, 21] on icon at bounding box center [13, 24] width 12 height 14
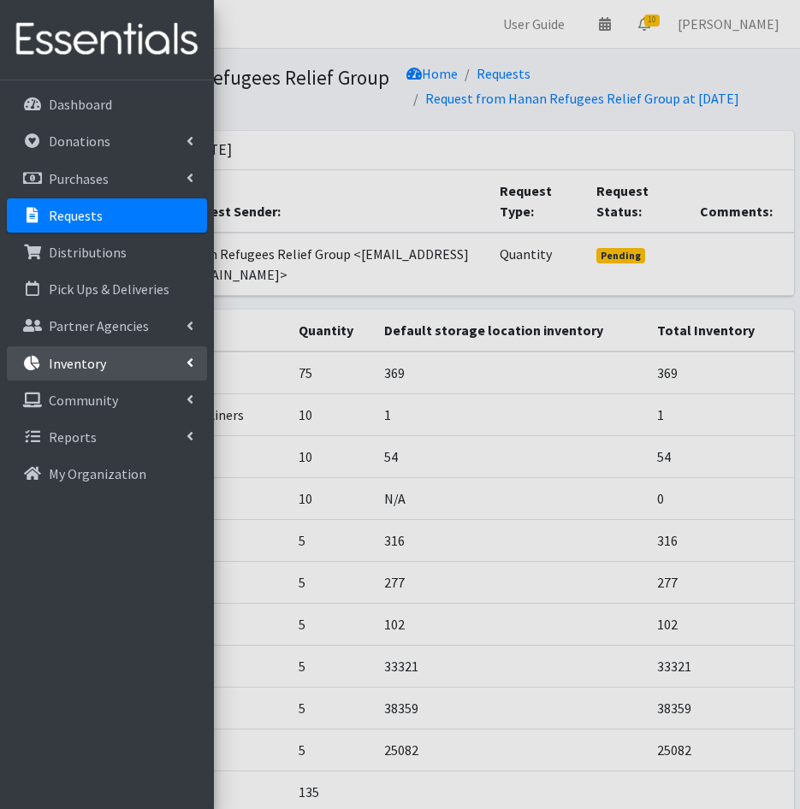
click at [111, 364] on link "Inventory" at bounding box center [107, 363] width 200 height 34
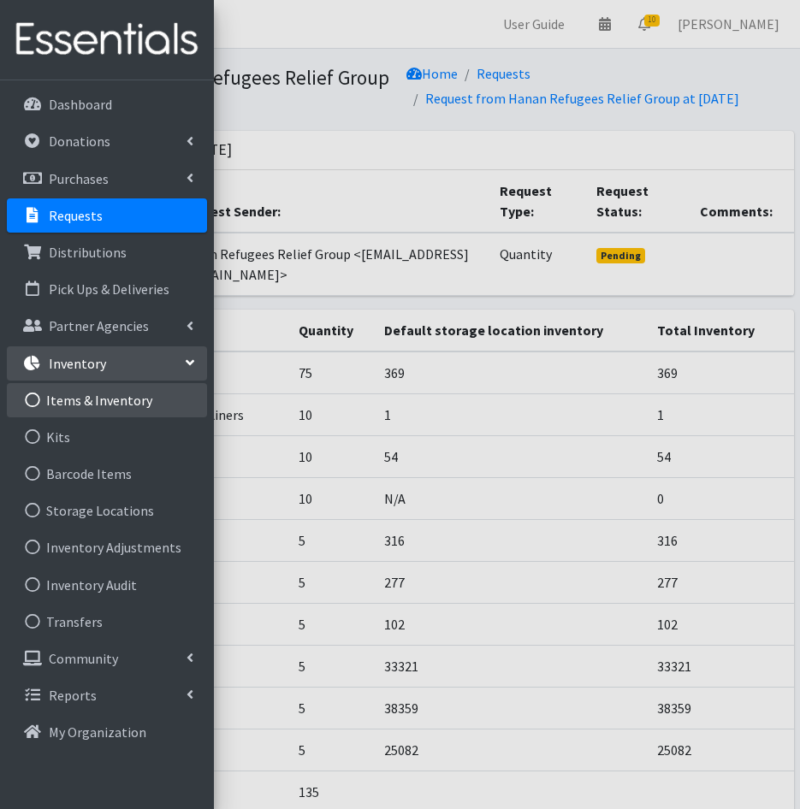
click at [104, 402] on link "Items & Inventory" at bounding box center [107, 400] width 200 height 34
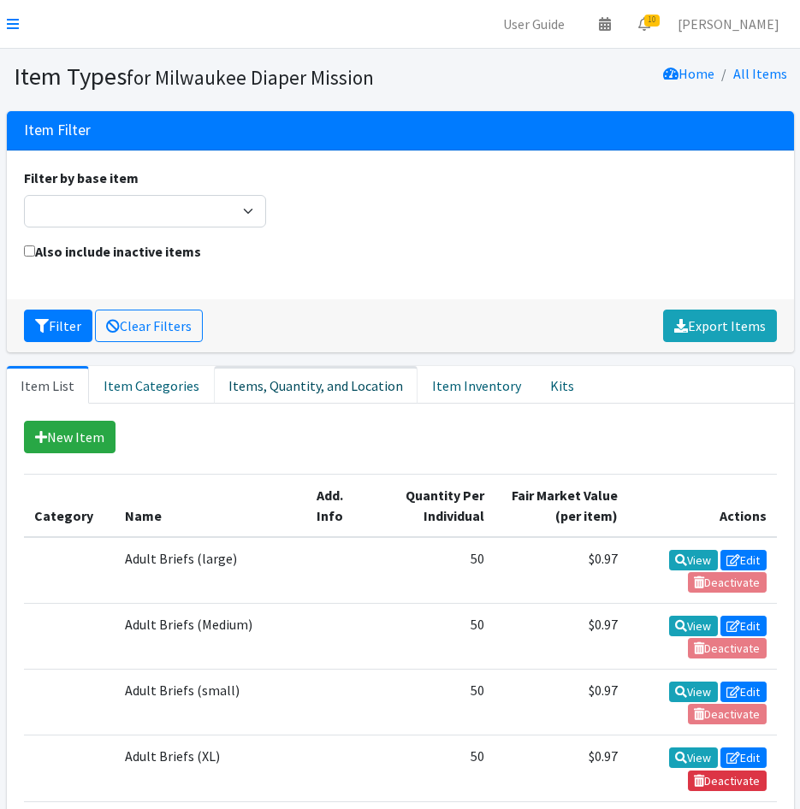
click at [309, 374] on link "Items, Quantity, and Location" at bounding box center [316, 385] width 204 height 38
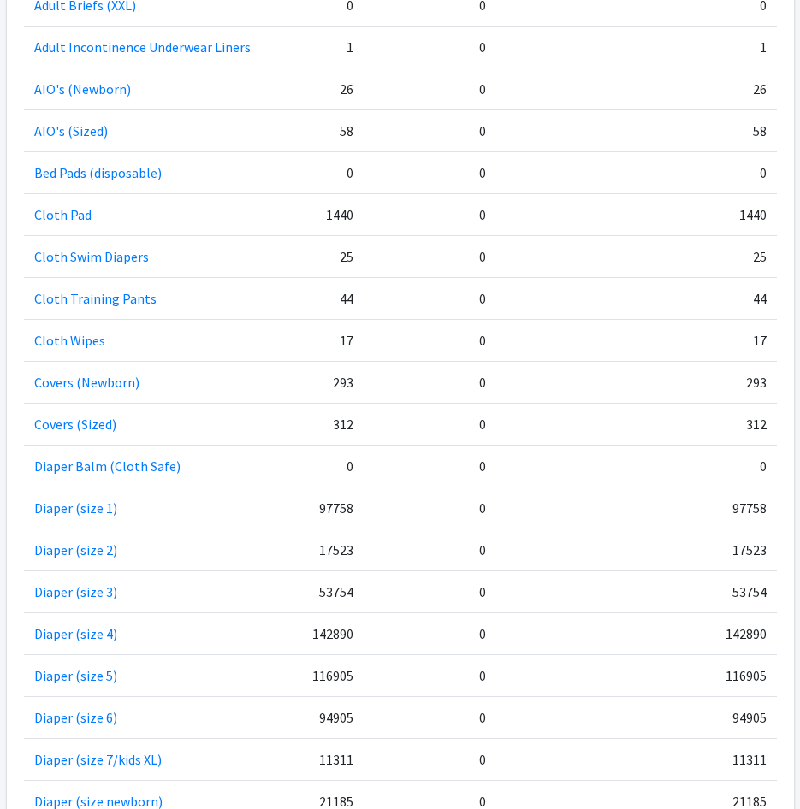
scroll to position [855, 0]
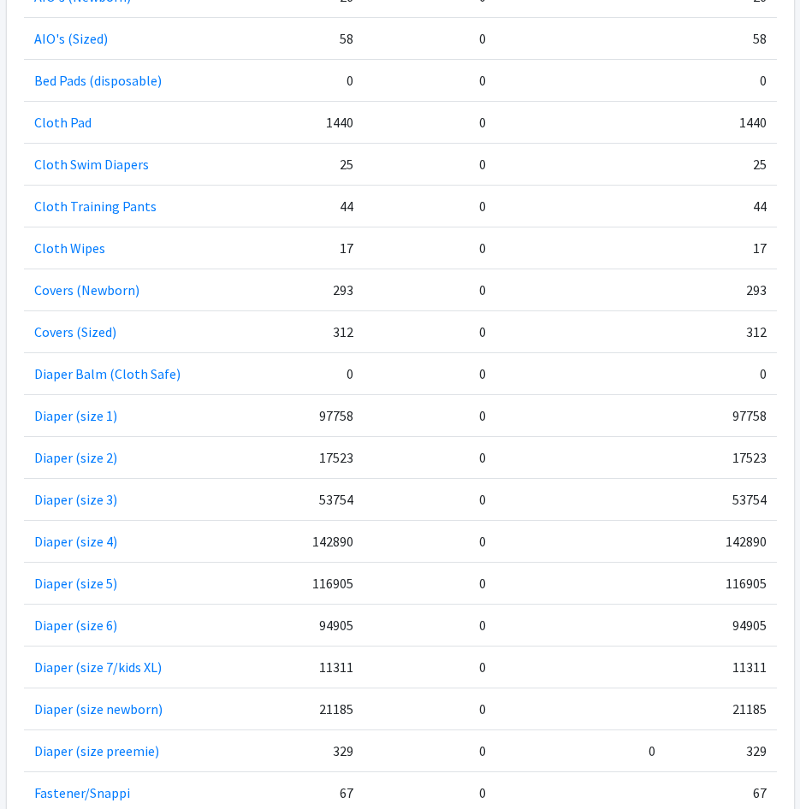
click at [167, 352] on td "Diaper Balm (Cloth Safe)" at bounding box center [149, 373] width 250 height 42
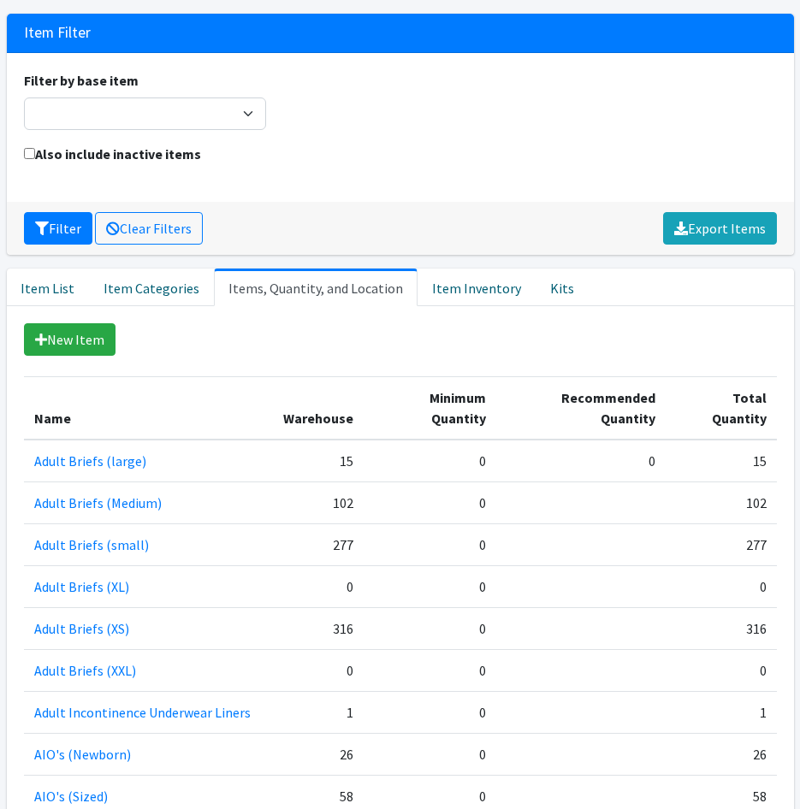
scroll to position [0, 0]
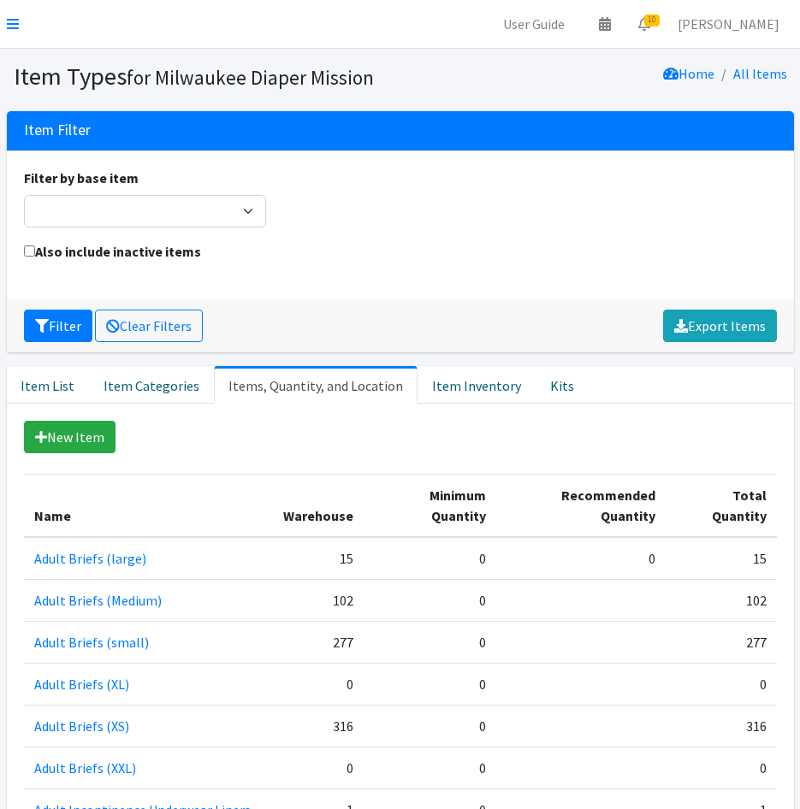
click at [15, 21] on icon at bounding box center [13, 24] width 12 height 14
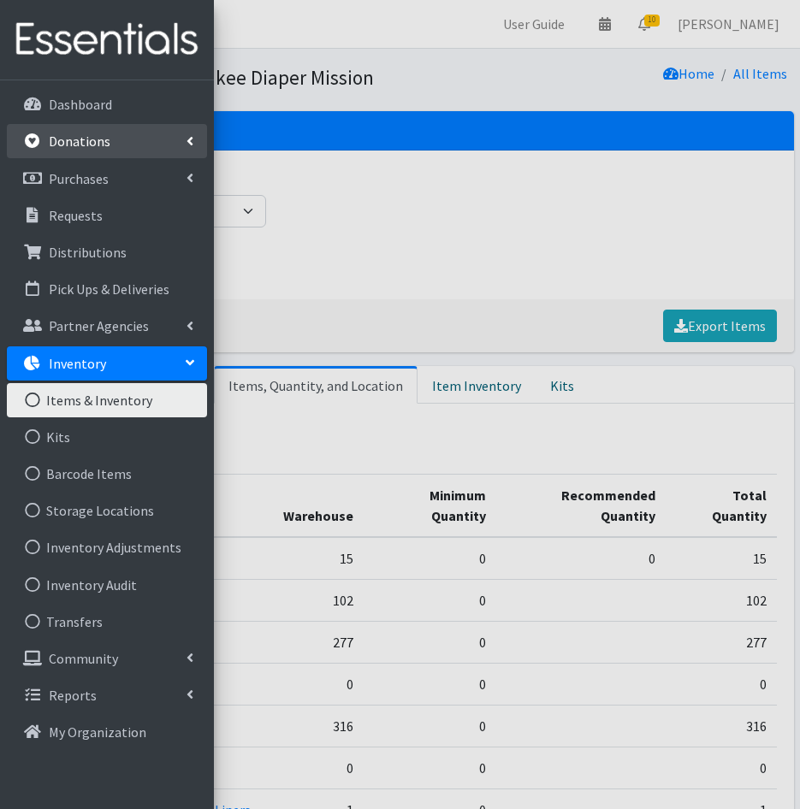
click at [89, 134] on p "Donations" at bounding box center [80, 141] width 62 height 17
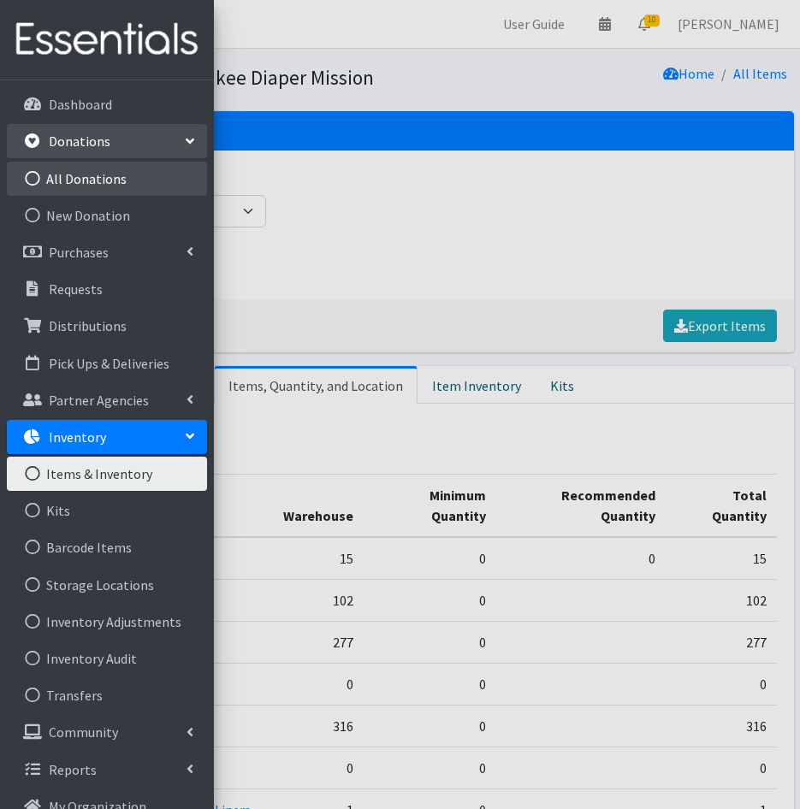
click at [86, 174] on link "All Donations" at bounding box center [107, 179] width 200 height 34
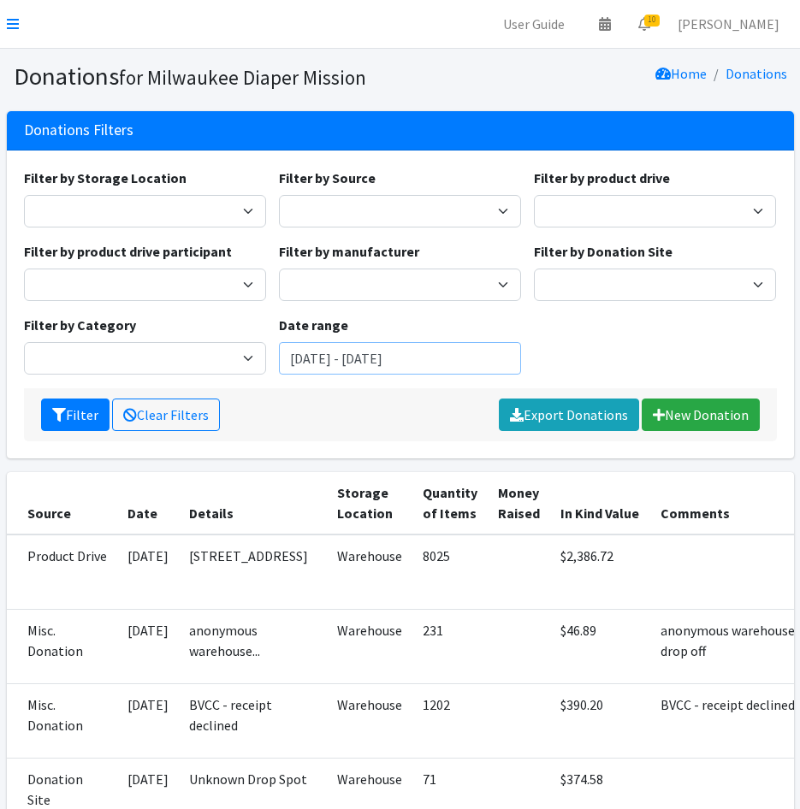
click at [316, 366] on input "[DATE] - [DATE]" at bounding box center [400, 358] width 242 height 33
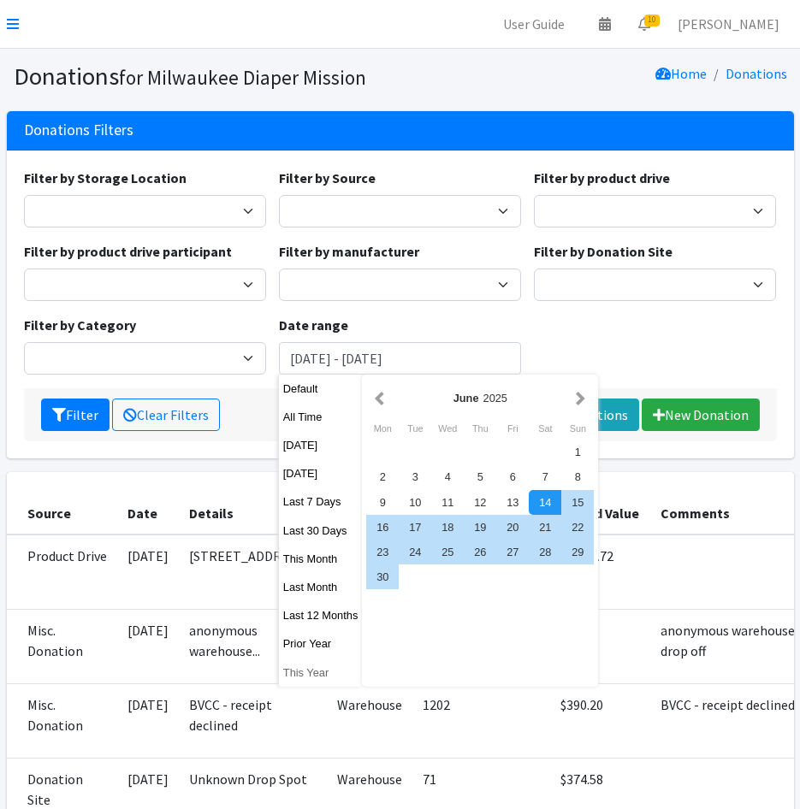
click at [305, 669] on button "This Year" at bounding box center [321, 672] width 84 height 25
type input "[DATE] - [DATE]"
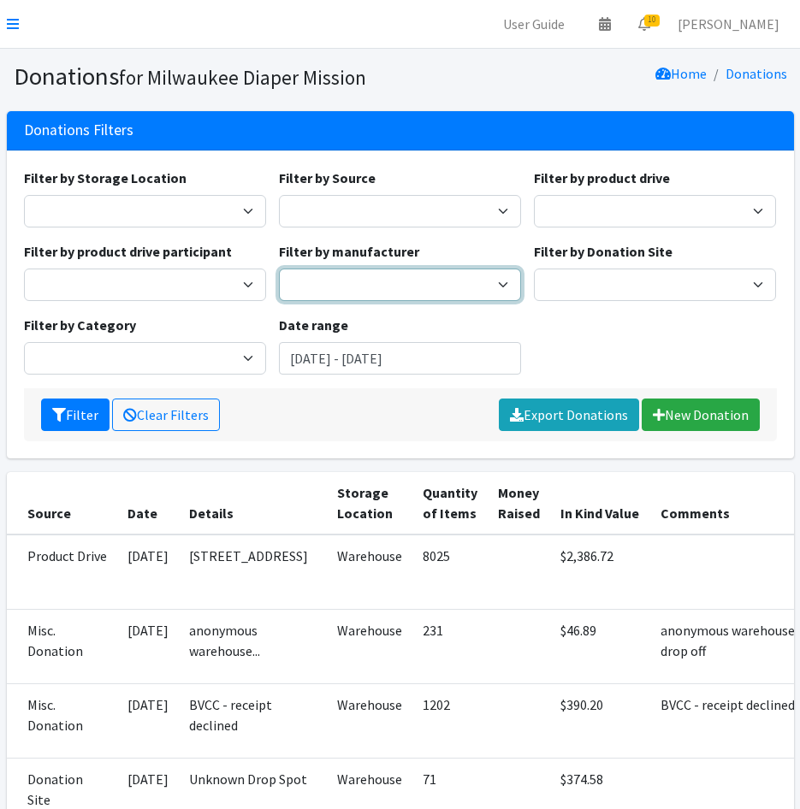
click at [411, 282] on select "Huggies" at bounding box center [400, 285] width 242 height 33
select select "131"
click at [279, 269] on select "Huggies" at bounding box center [400, 285] width 242 height 33
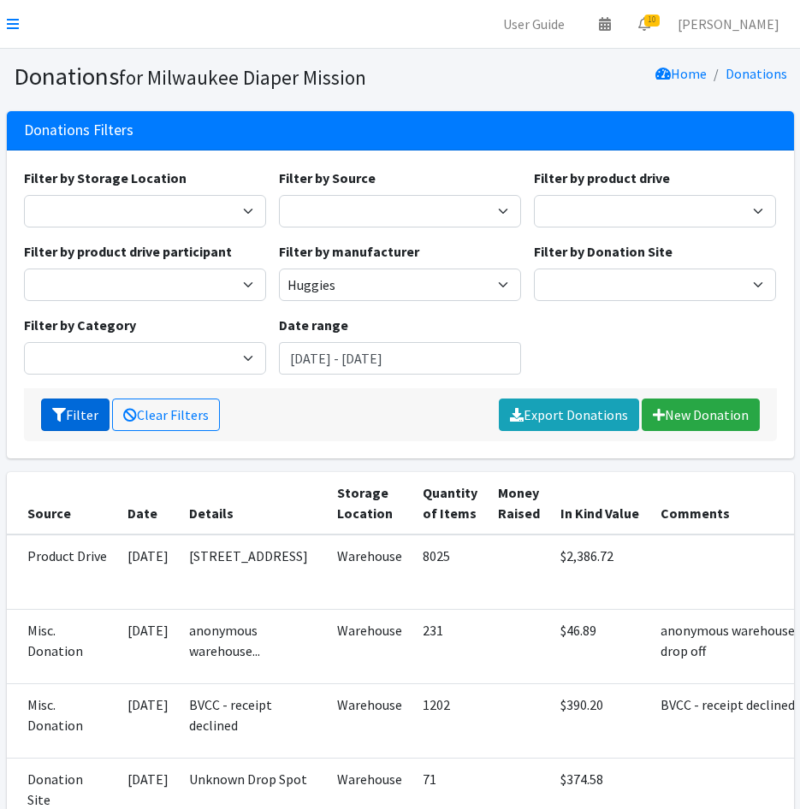
click at [75, 423] on button "Filter" at bounding box center [75, 415] width 68 height 33
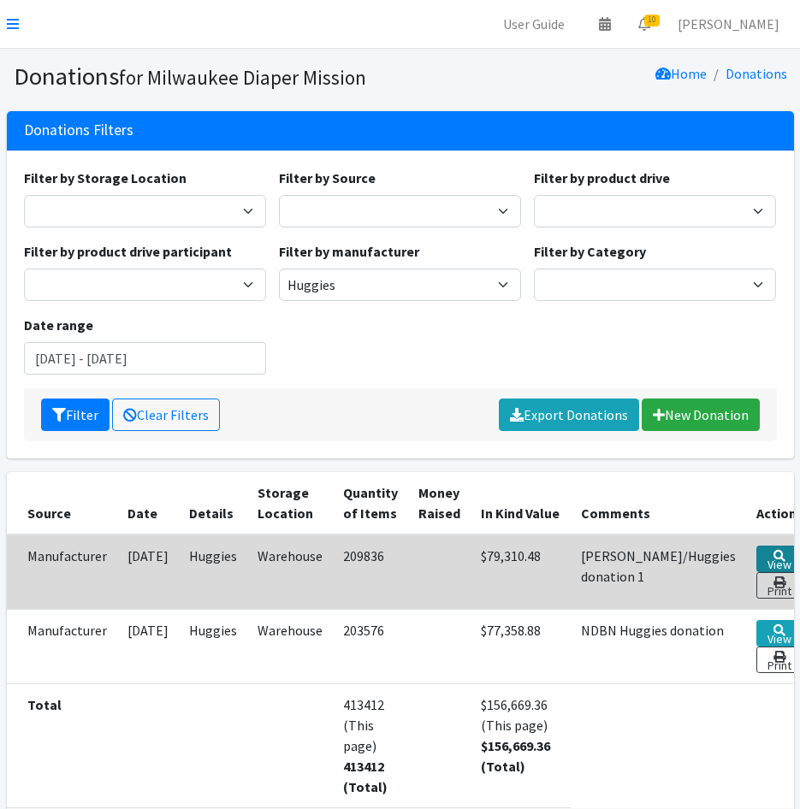
click at [756, 557] on link "View" at bounding box center [779, 559] width 47 height 27
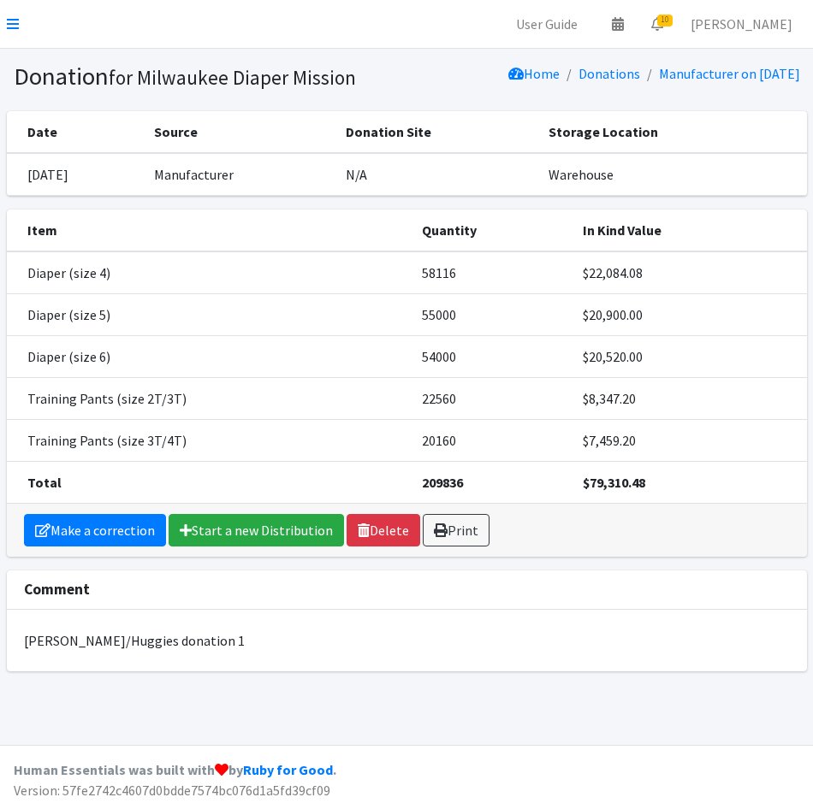
click at [246, 376] on tbody "Diaper (size 4) 58116 $22,084.08 Diaper (size 5) 55000 $20,900.00 Diaper (size …" at bounding box center [407, 377] width 800 height 252
click at [16, 23] on icon at bounding box center [13, 24] width 12 height 14
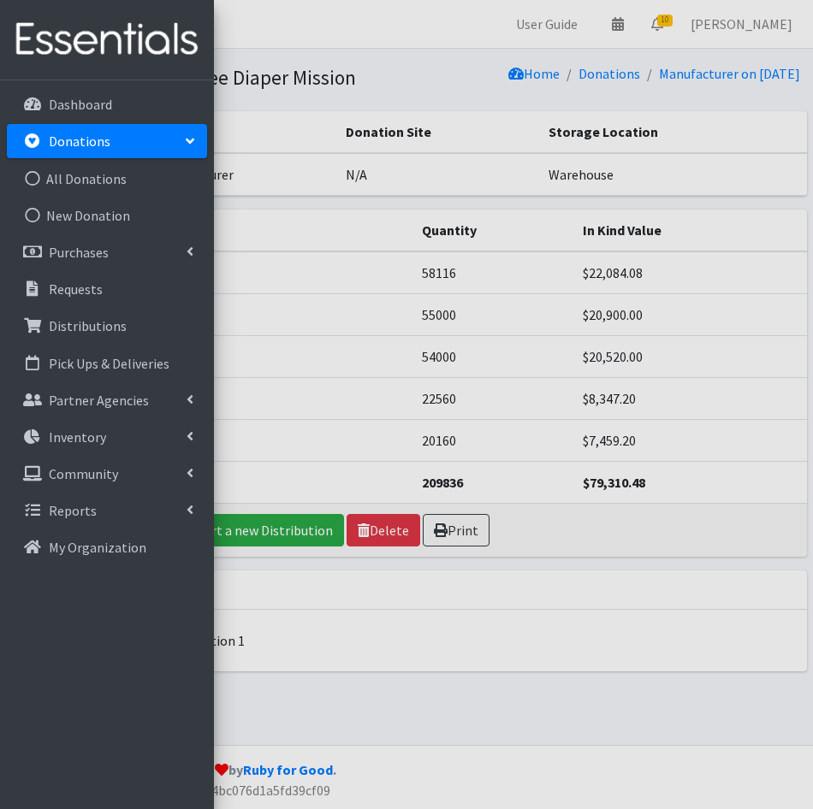
click at [411, 50] on div at bounding box center [406, 404] width 813 height 809
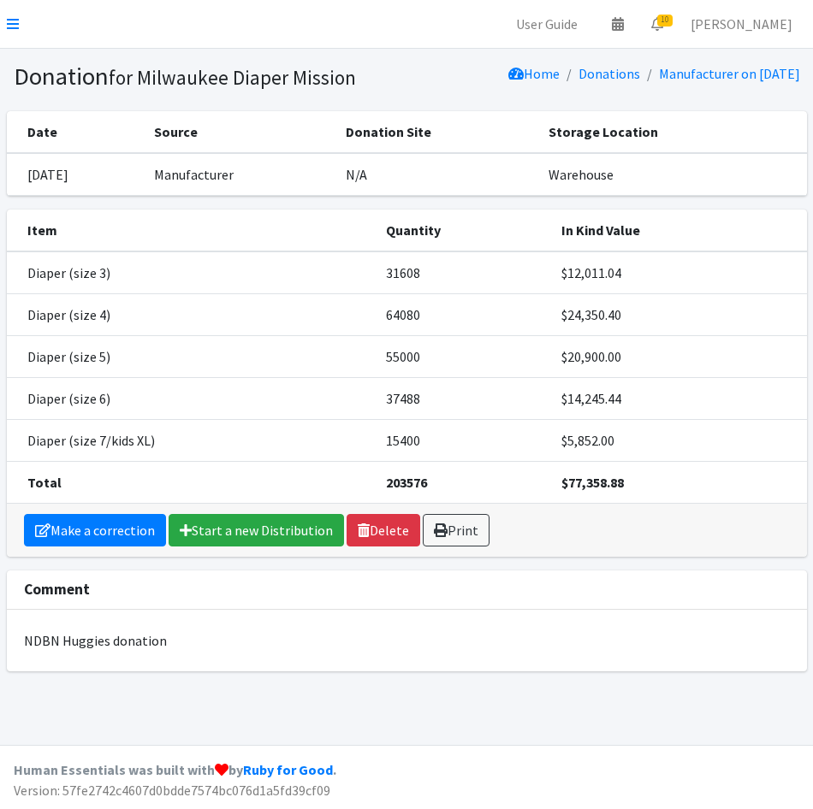
click at [333, 24] on nav "User Guide 0 Pick-ups remaining this week View Calendar 10 10 Requests 0 Partne…" at bounding box center [406, 24] width 813 height 49
